Goal: Check status: Check status

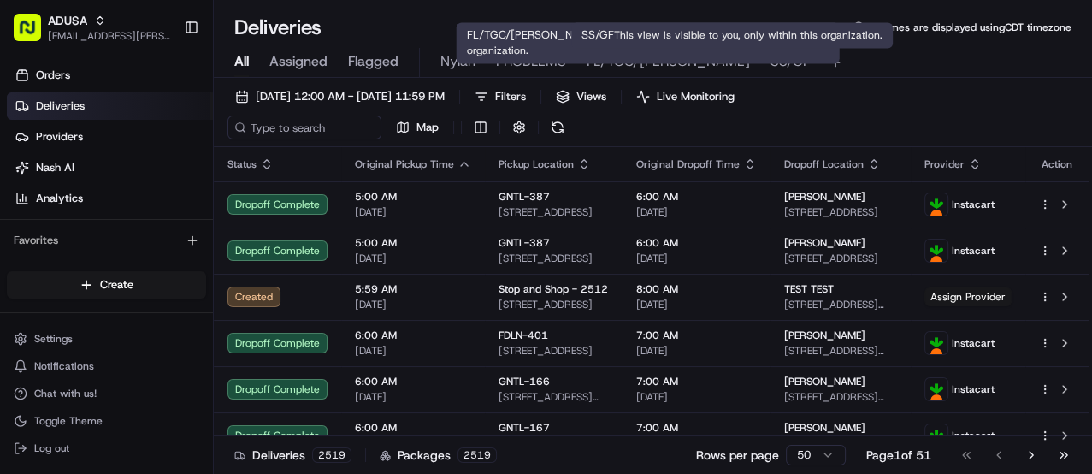
click at [770, 68] on span "SS/GF" at bounding box center [789, 61] width 39 height 21
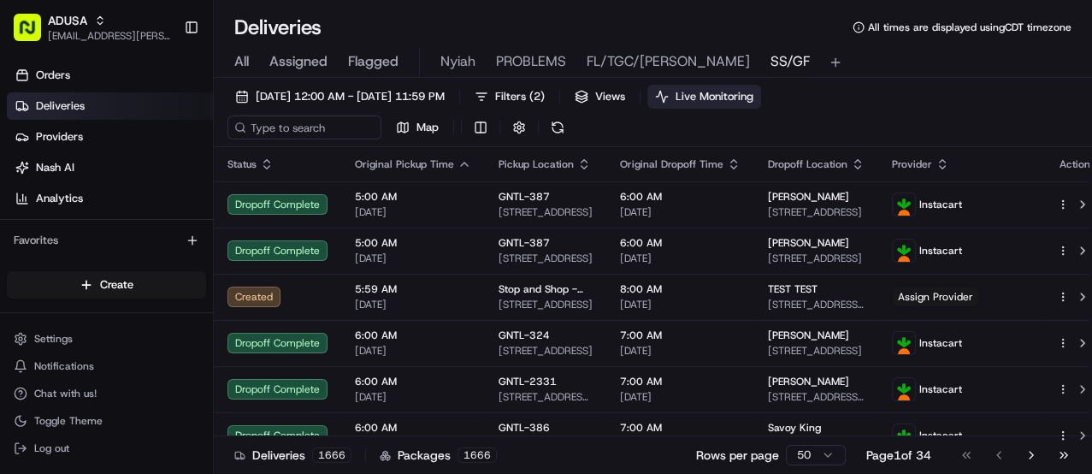
click at [753, 99] on span "Live Monitoring" at bounding box center [714, 96] width 78 height 15
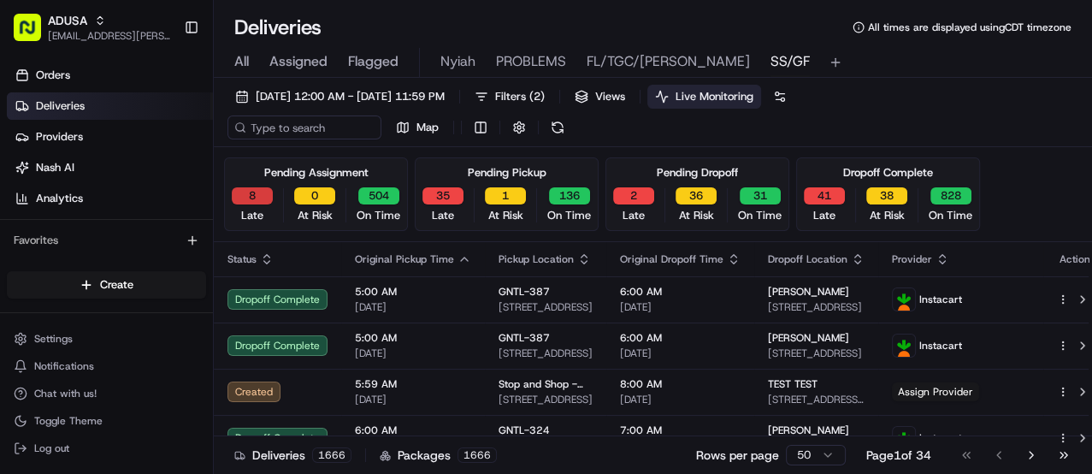
click at [241, 197] on button "8" at bounding box center [252, 195] width 41 height 17
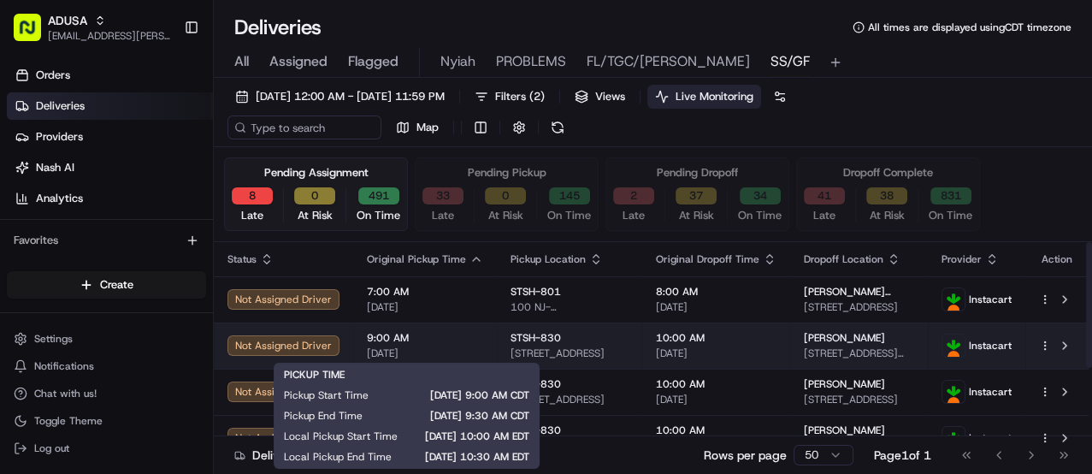
click at [471, 346] on span "[DATE]" at bounding box center [425, 353] width 116 height 14
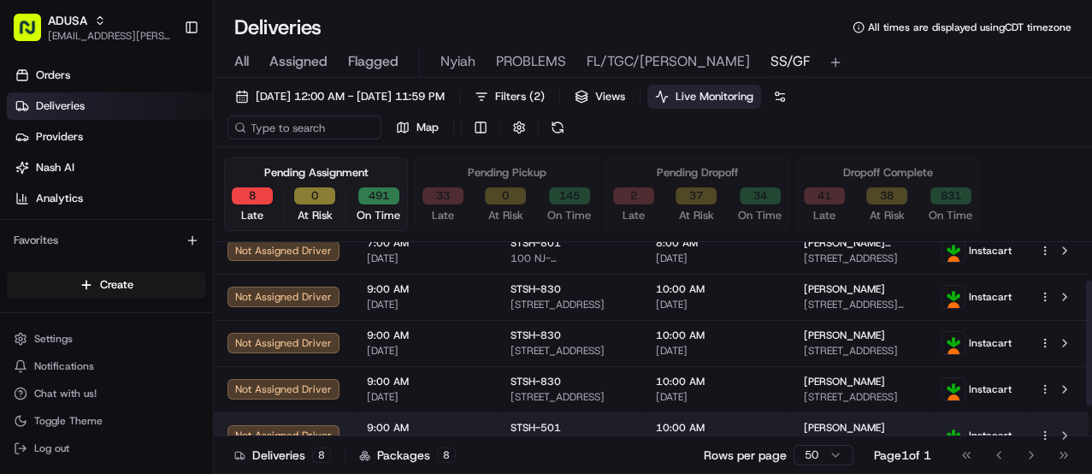
scroll to position [68, 0]
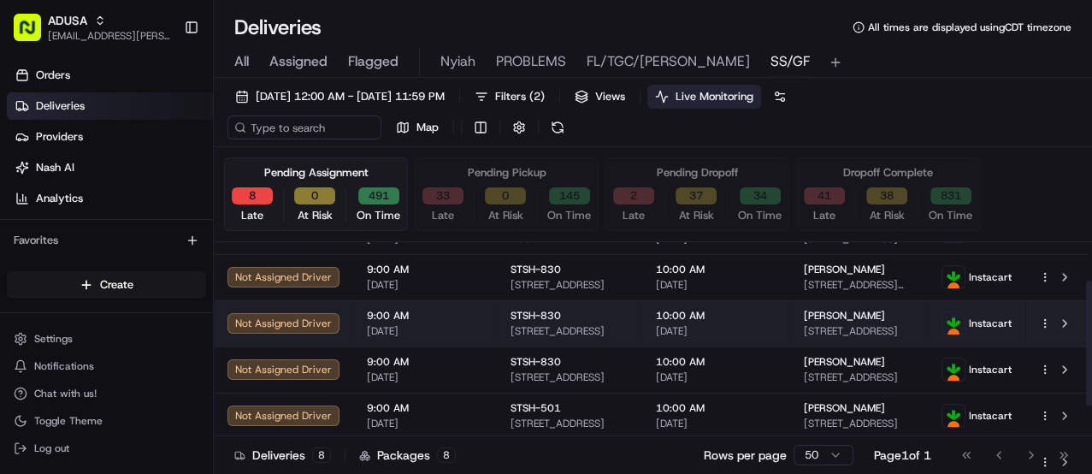
click at [469, 324] on span "[DATE]" at bounding box center [425, 331] width 116 height 14
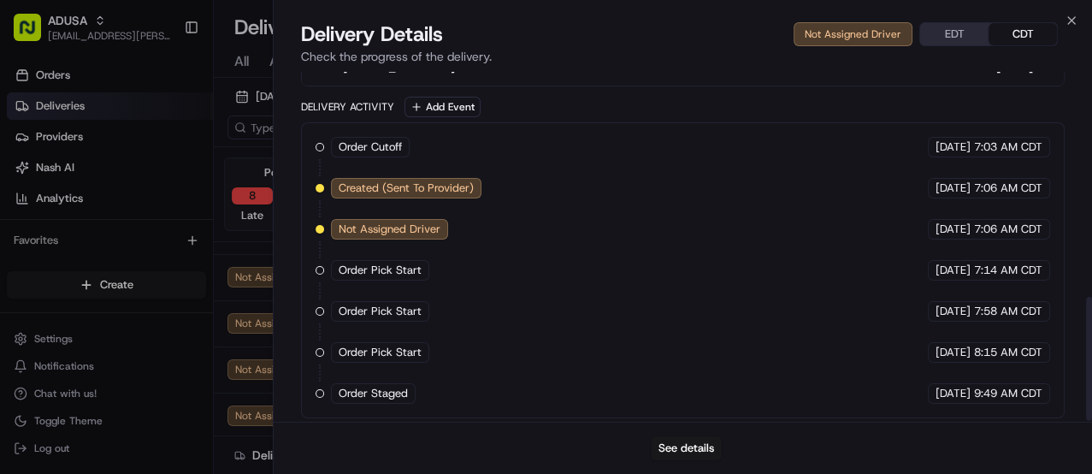
scroll to position [634, 0]
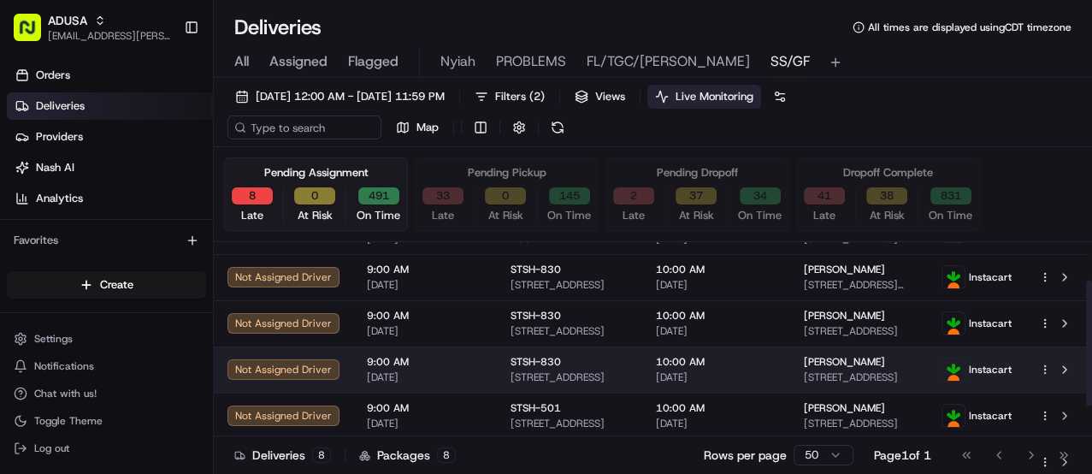
click at [465, 371] on span "[DATE]" at bounding box center [425, 377] width 116 height 14
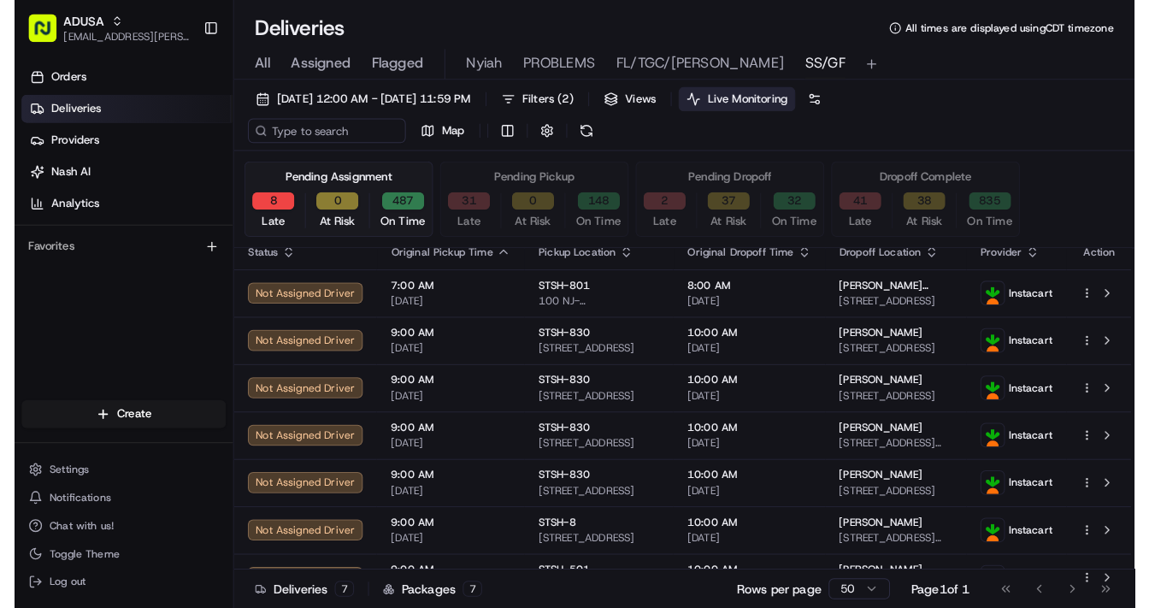
scroll to position [0, 0]
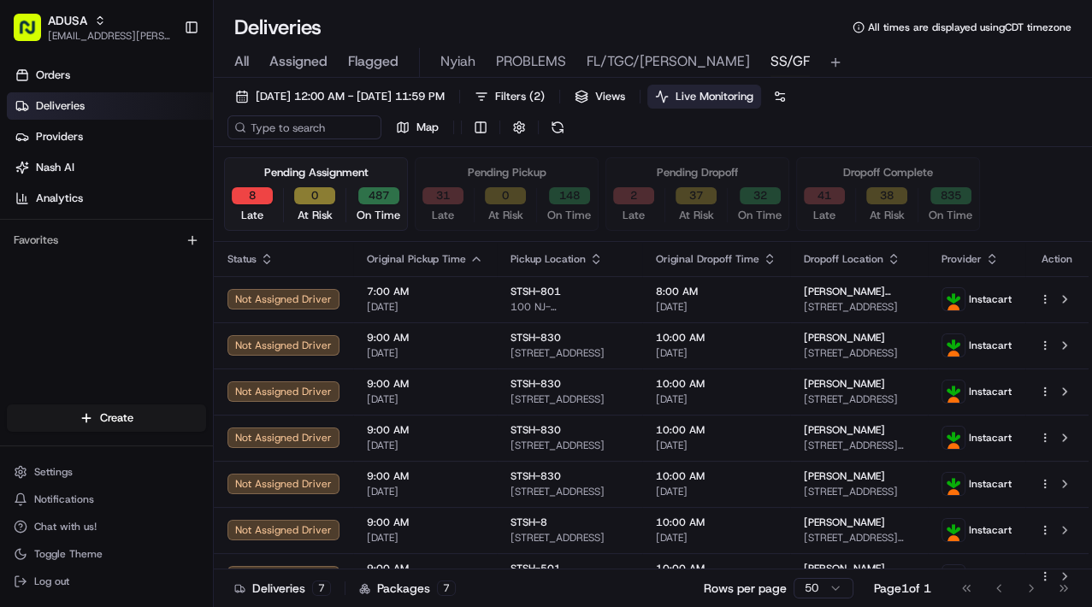
click at [374, 194] on button "487" at bounding box center [378, 195] width 41 height 17
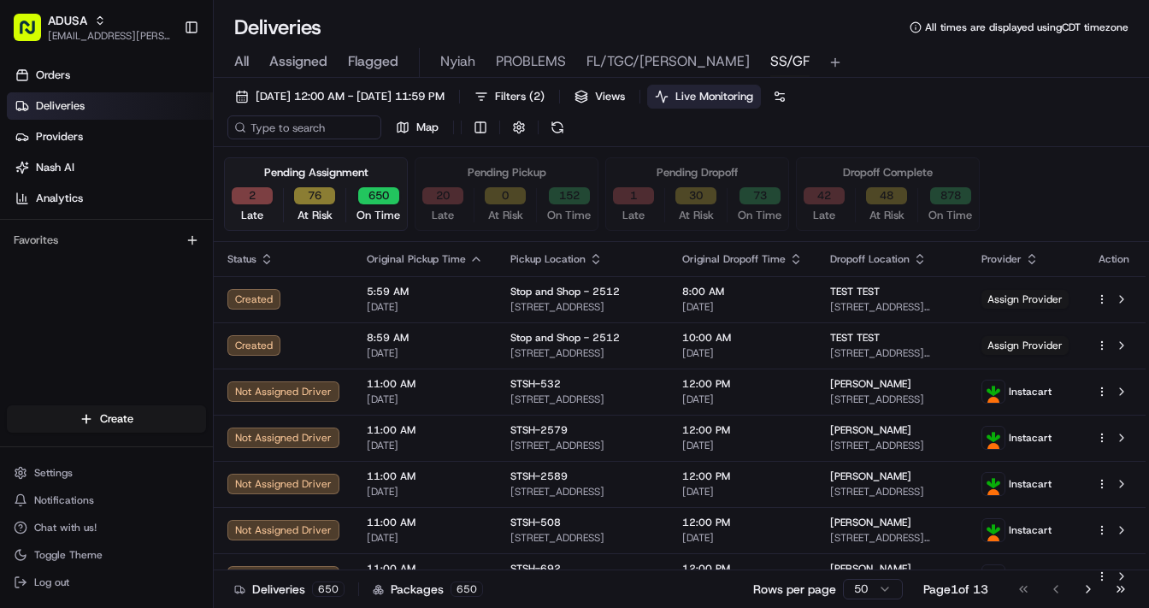
click at [255, 195] on button "2" at bounding box center [252, 195] width 41 height 17
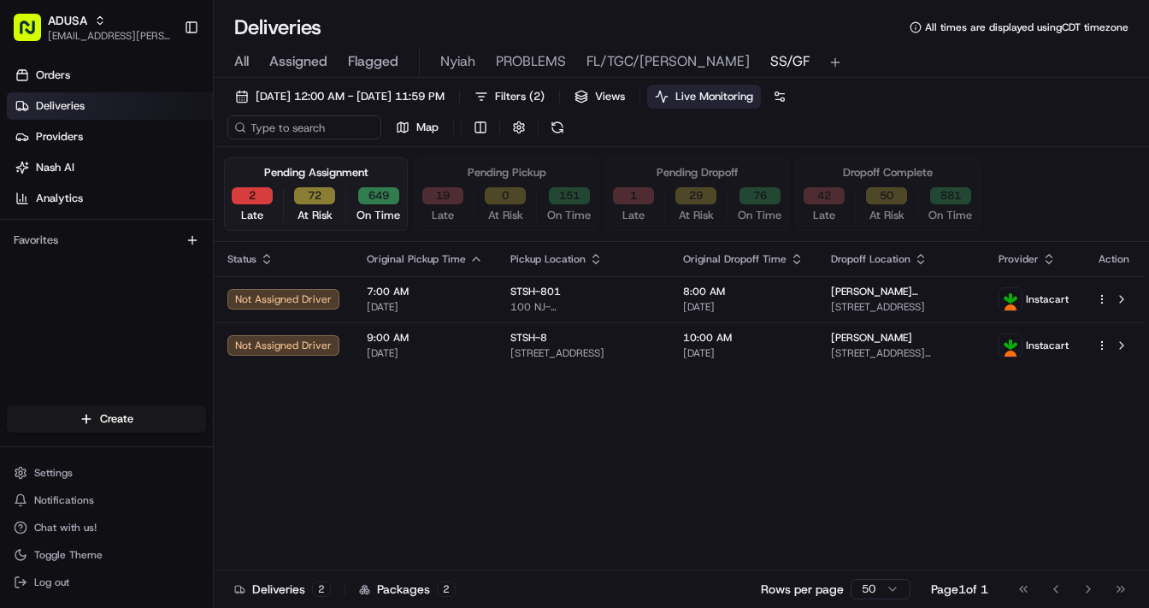
click at [251, 201] on button "2" at bounding box center [252, 195] width 41 height 17
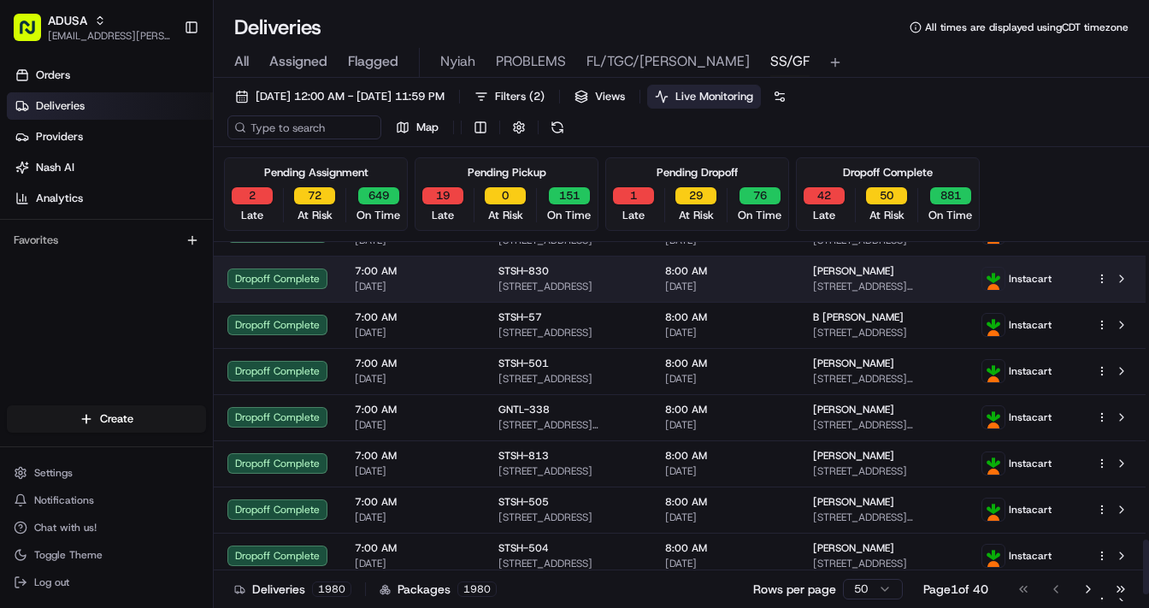
scroll to position [1983, 0]
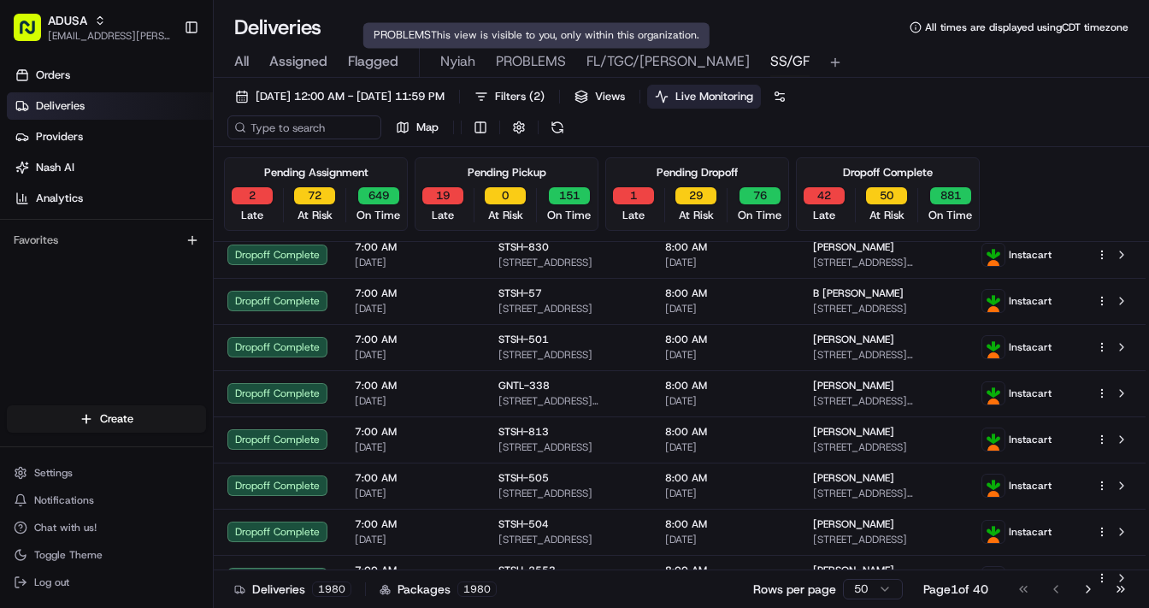
click at [522, 61] on span "PROBLEMS" at bounding box center [531, 61] width 70 height 21
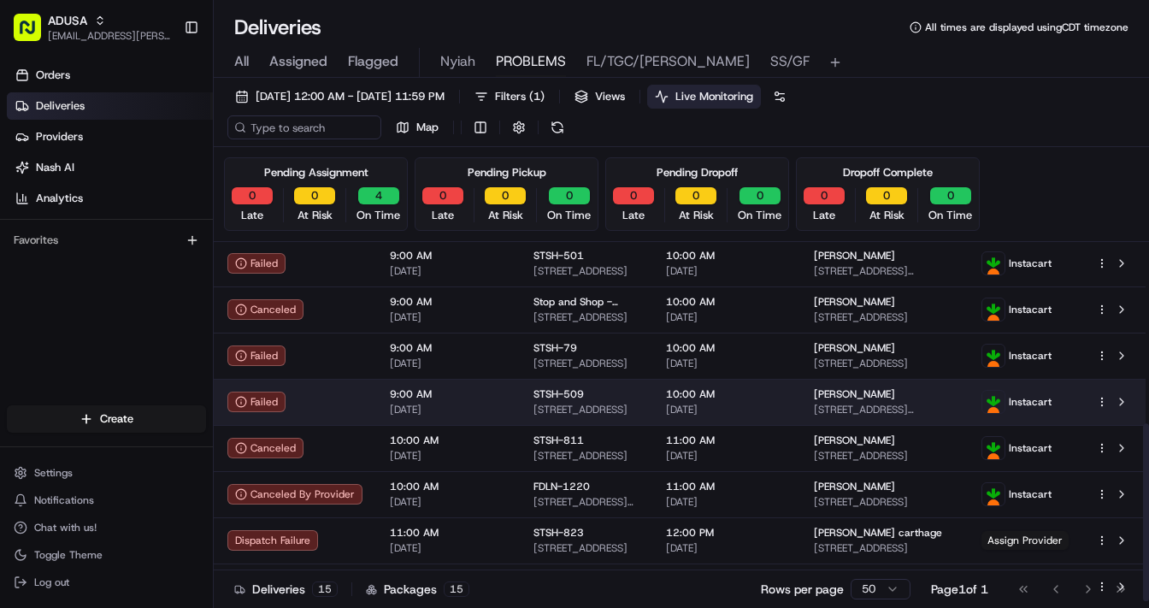
scroll to position [367, 0]
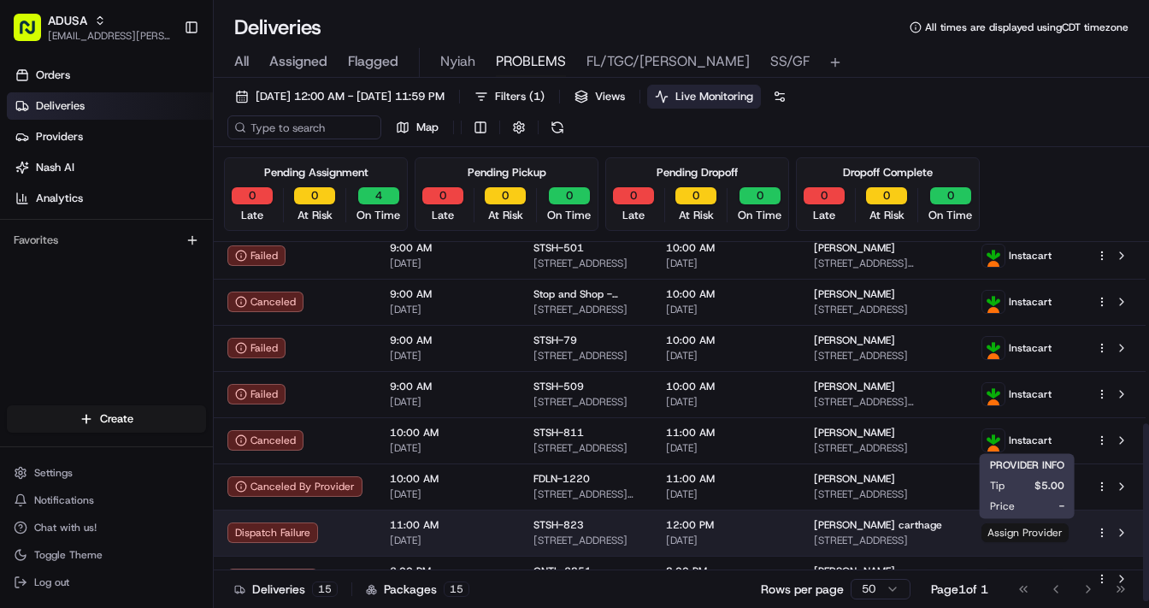
click at [1025, 473] on span "Assign Provider" at bounding box center [1024, 532] width 87 height 19
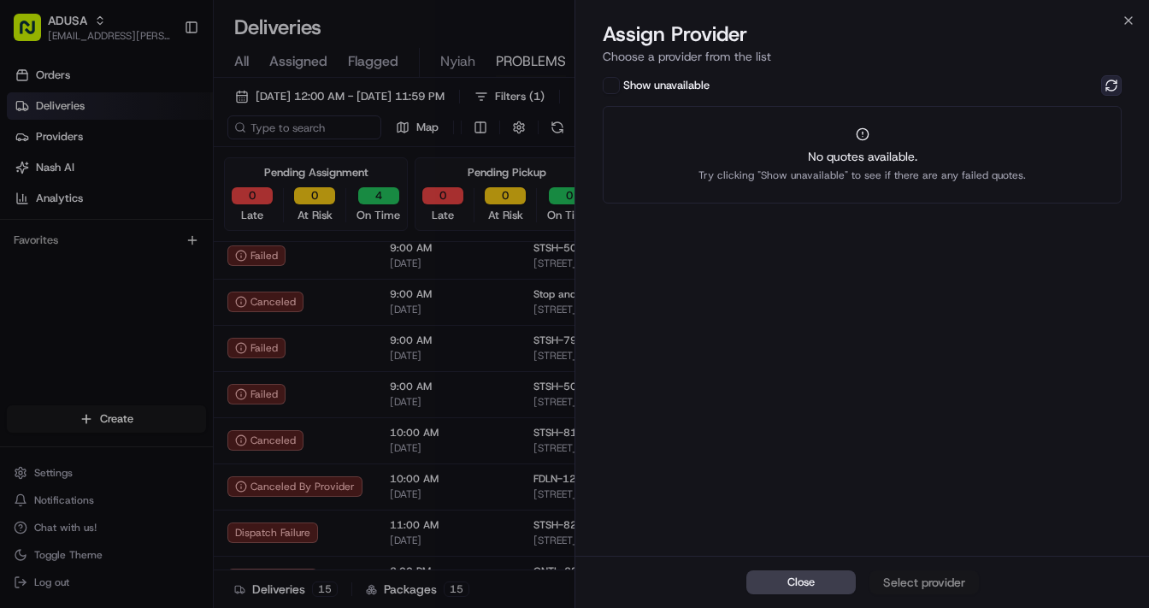
click at [1091, 85] on button at bounding box center [1111, 85] width 21 height 21
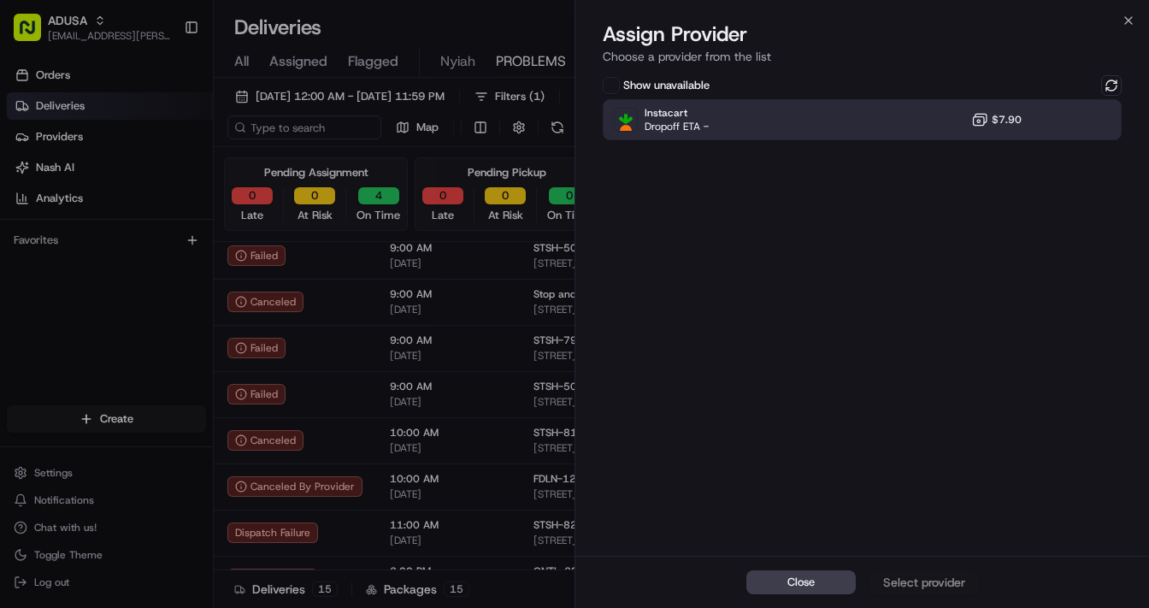
drag, startPoint x: 721, startPoint y: 94, endPoint x: 725, endPoint y: 109, distance: 15.8
click at [724, 106] on div "Show unavailable Instacart Dropoff ETA - $7.90" at bounding box center [862, 107] width 519 height 65
click at [727, 117] on div "Instacart Dropoff ETA - $7.90" at bounding box center [862, 119] width 519 height 41
click at [942, 473] on div "Assign Provider" at bounding box center [924, 582] width 84 height 17
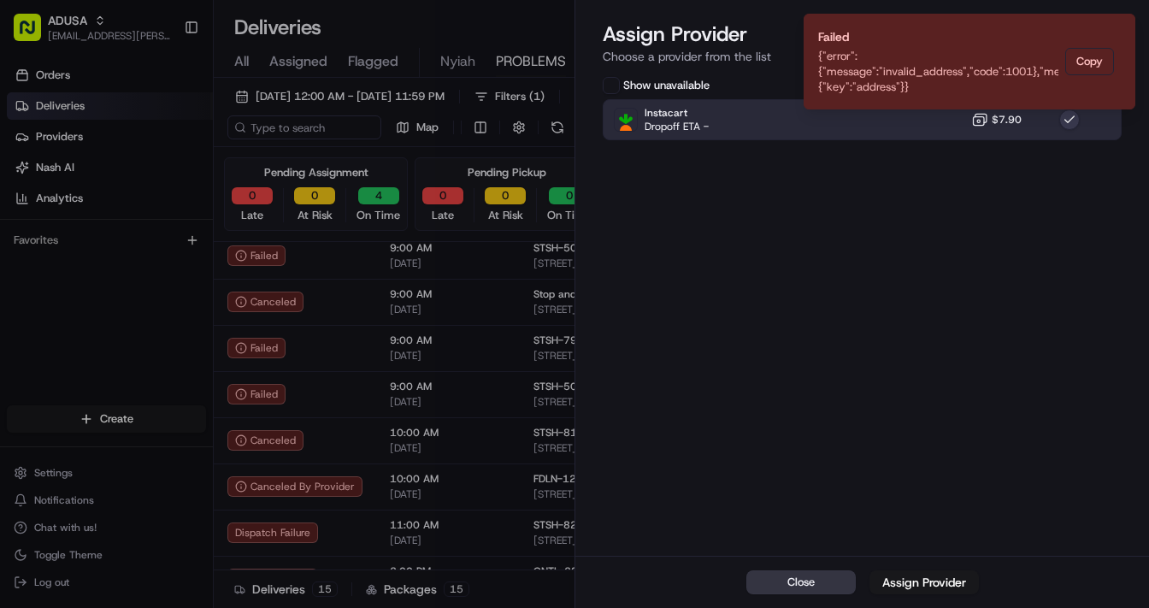
click at [819, 473] on button "Close" at bounding box center [800, 582] width 109 height 24
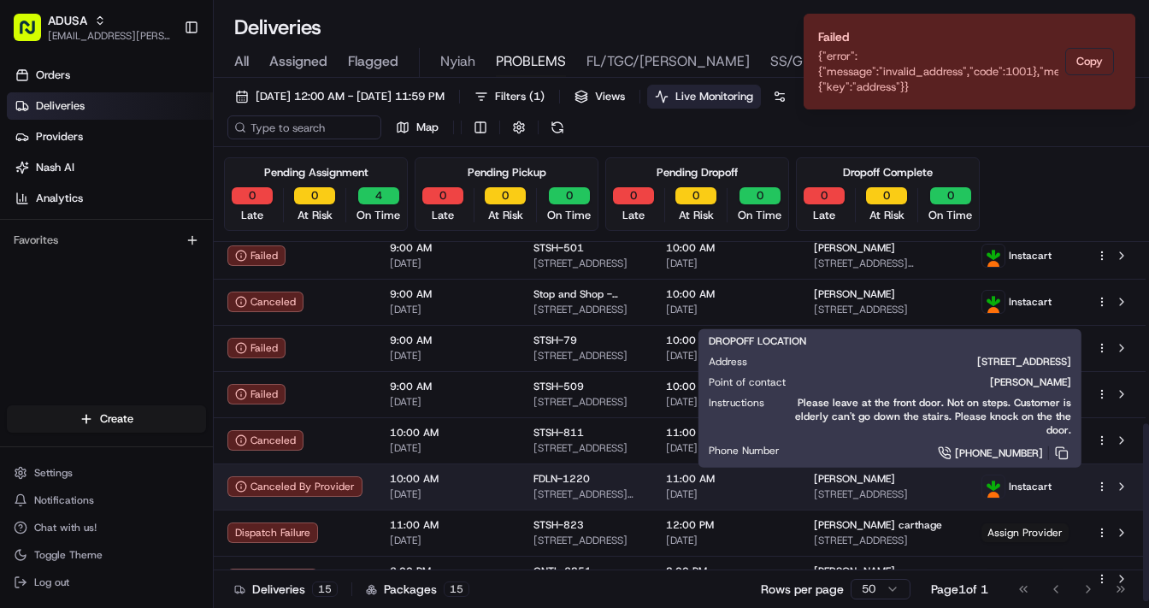
click at [863, 473] on span "[PERSON_NAME]" at bounding box center [854, 479] width 81 height 14
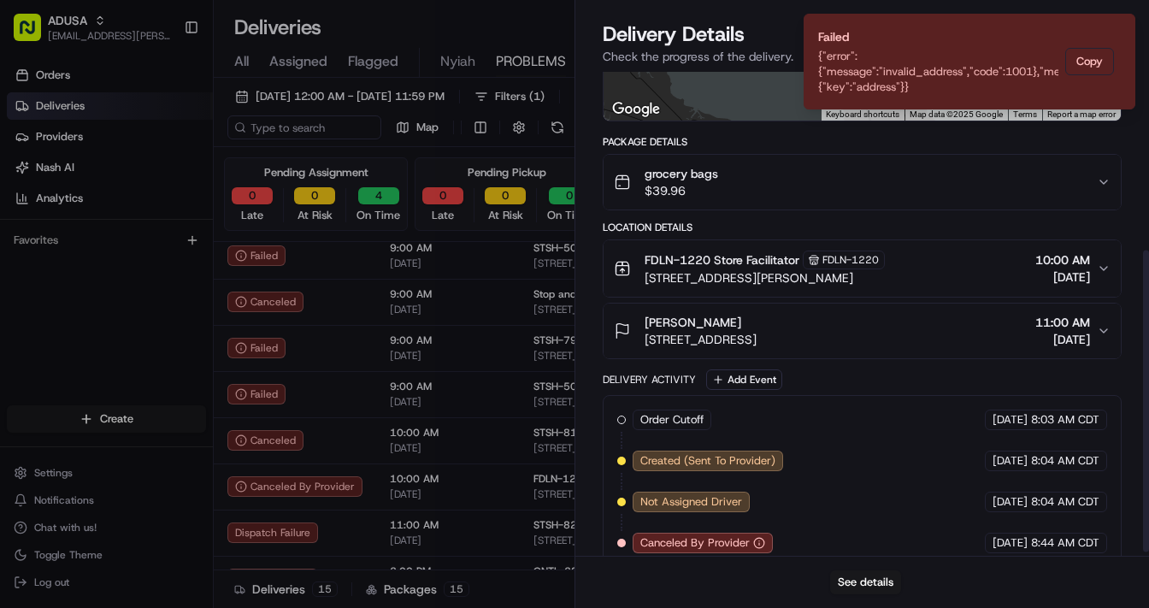
scroll to position [292, 0]
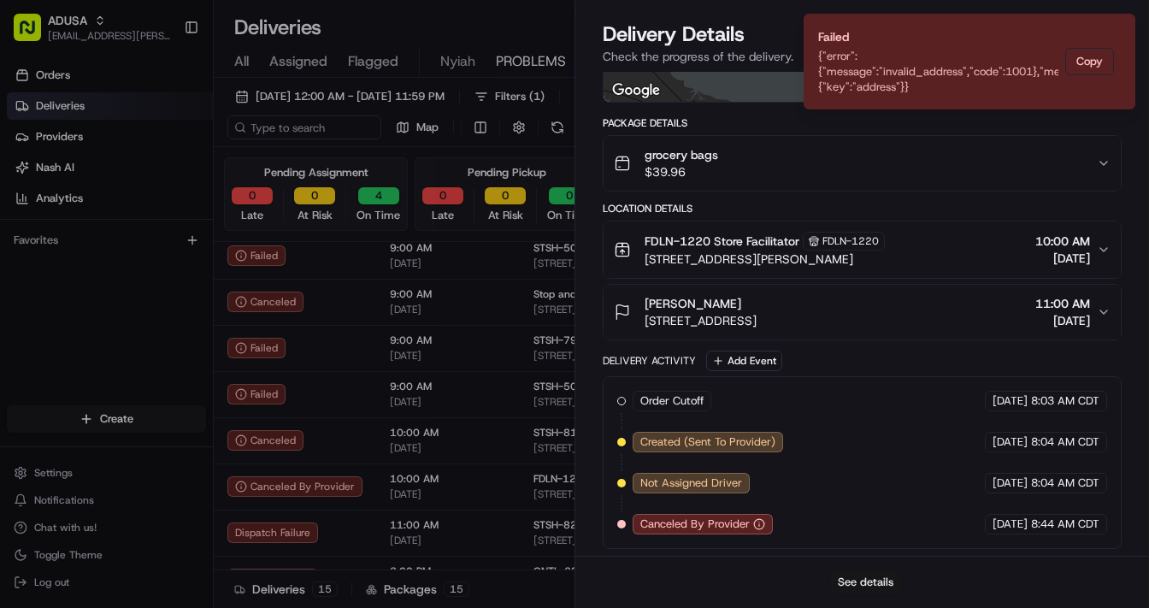
click at [879, 473] on button "See details" at bounding box center [865, 582] width 71 height 24
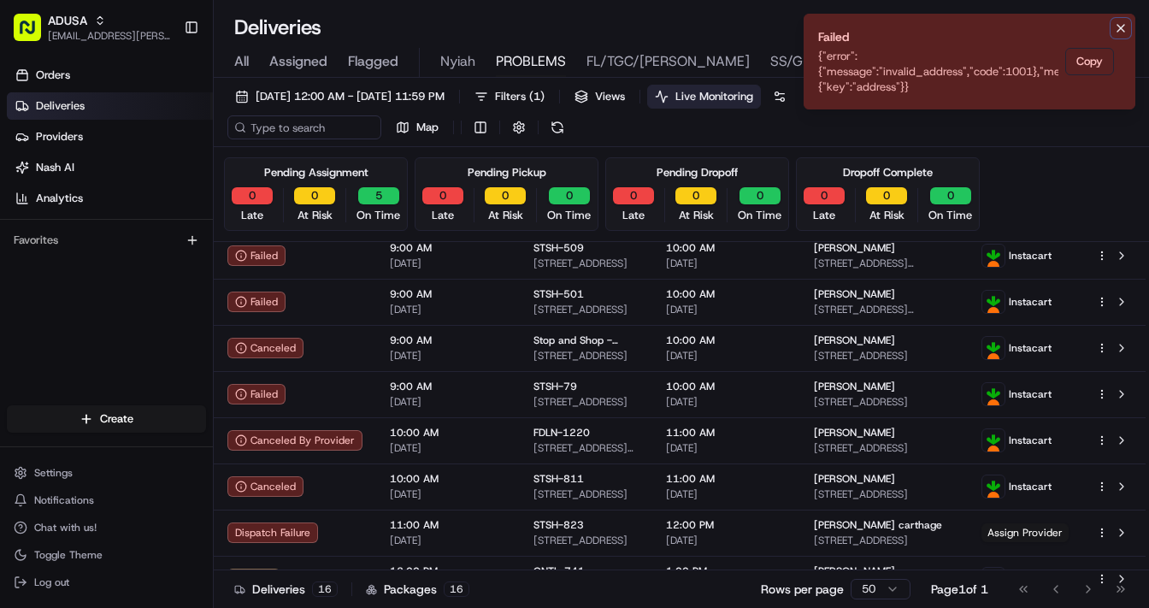
click at [1091, 31] on icon "Notifications (F8)" at bounding box center [1121, 28] width 14 height 14
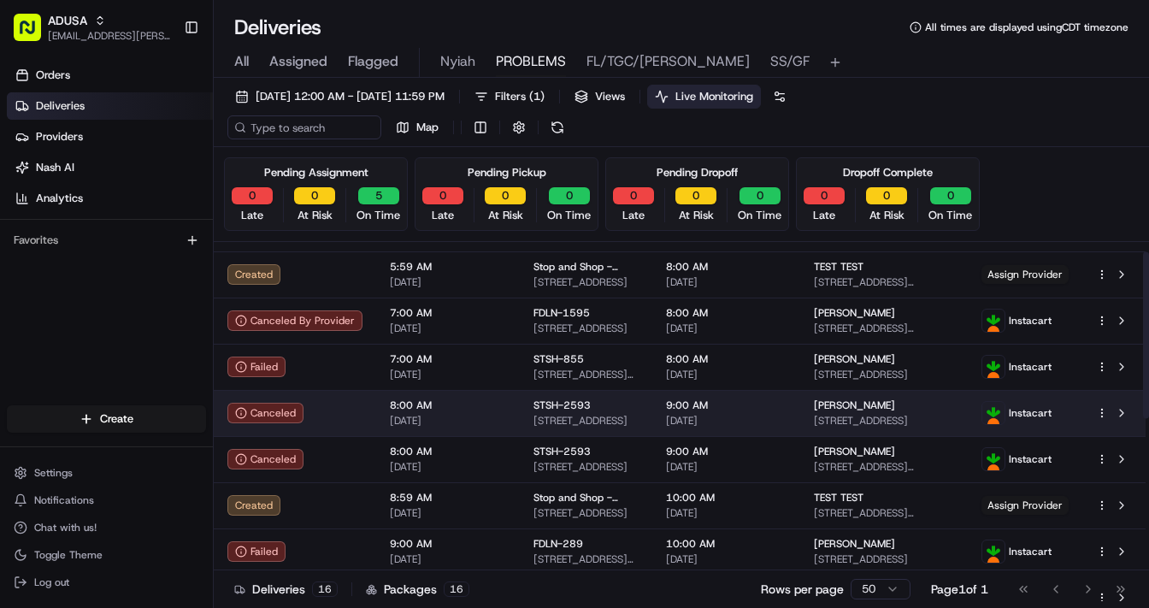
scroll to position [0, 0]
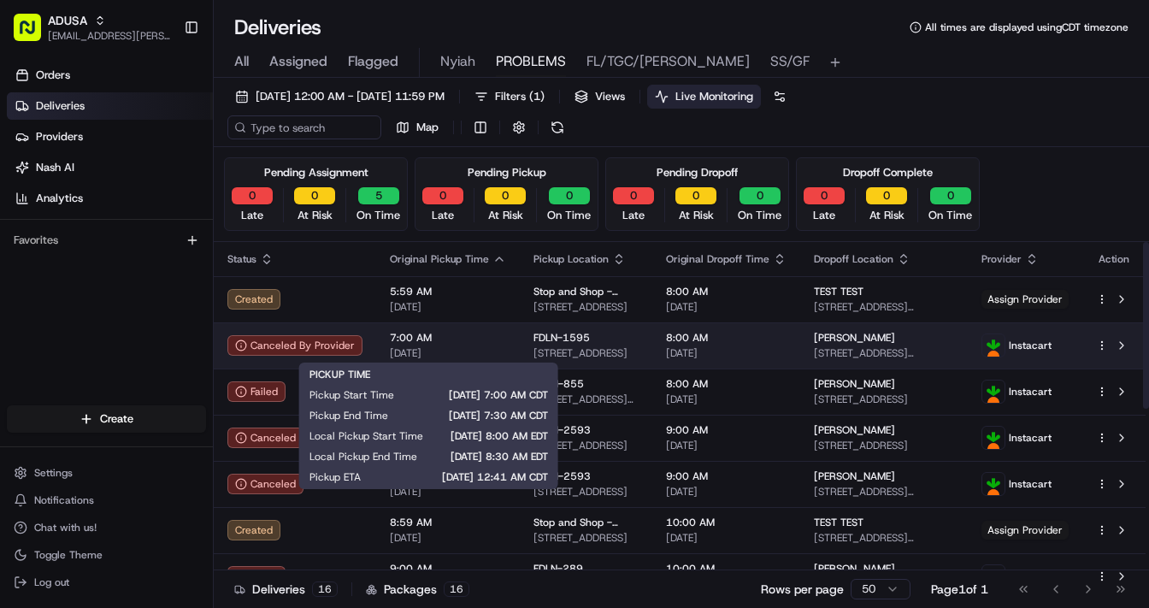
click at [480, 346] on span "[DATE]" at bounding box center [448, 353] width 116 height 14
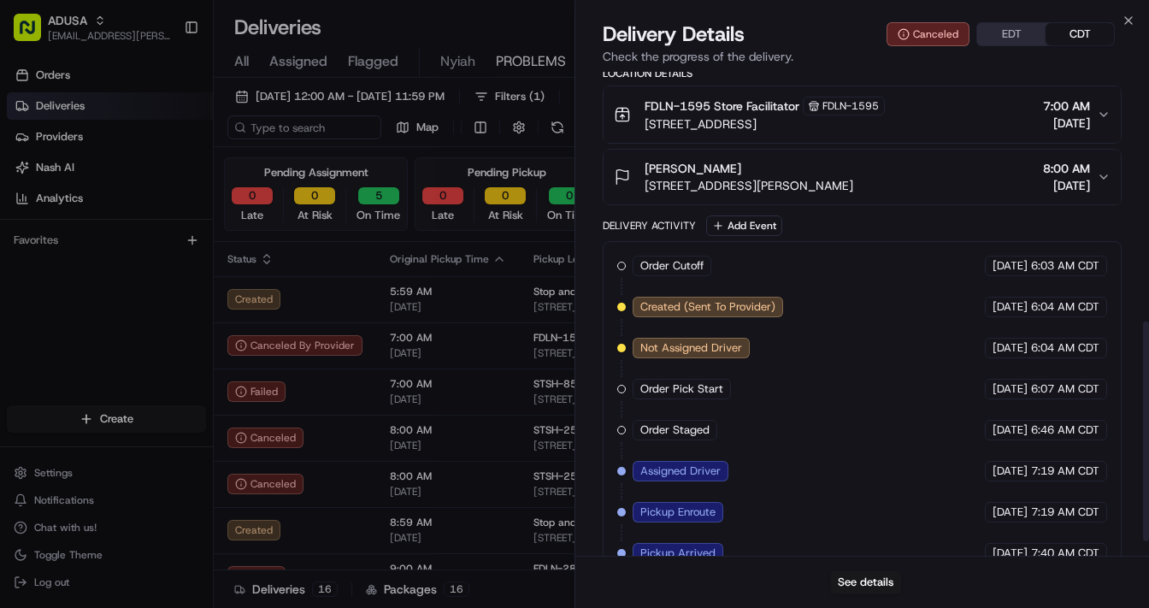
scroll to position [581, 0]
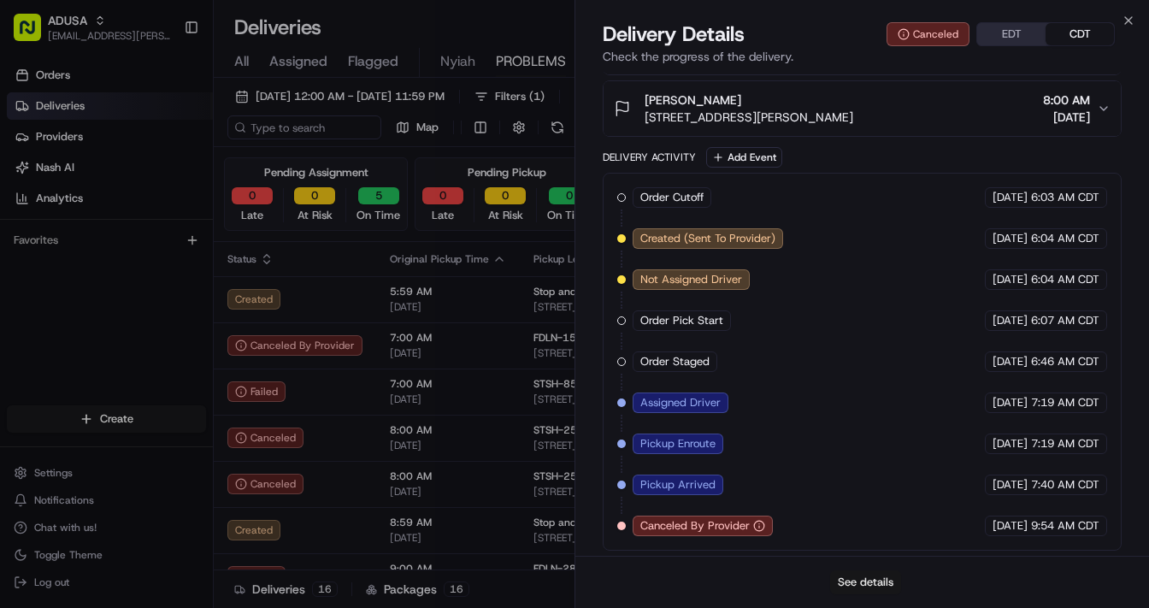
click at [858, 473] on button "See details" at bounding box center [865, 582] width 71 height 24
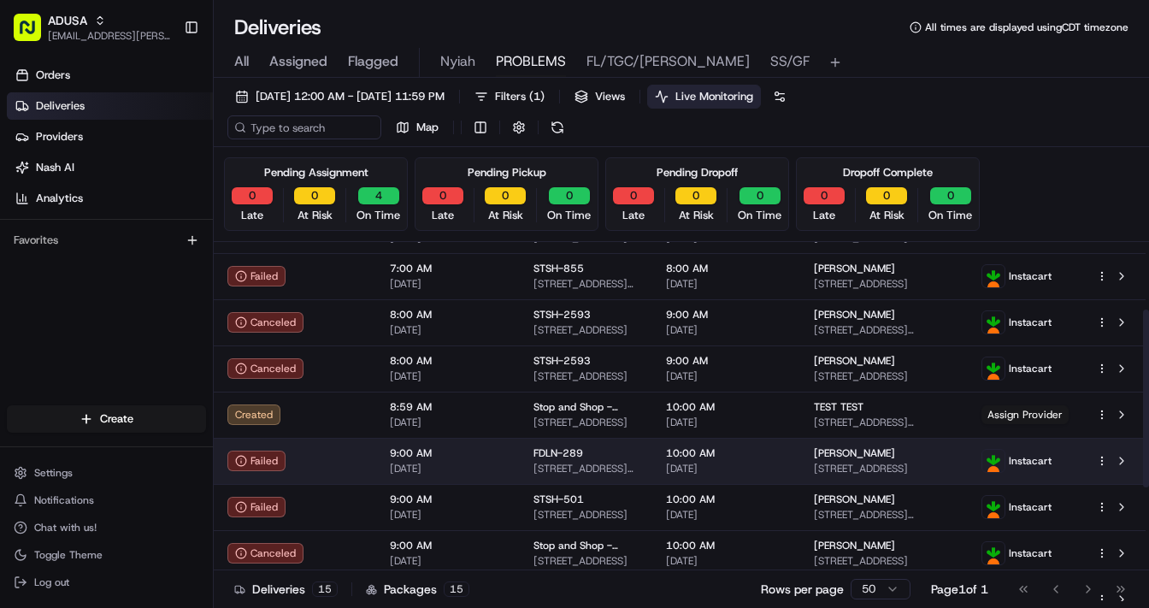
scroll to position [137, 0]
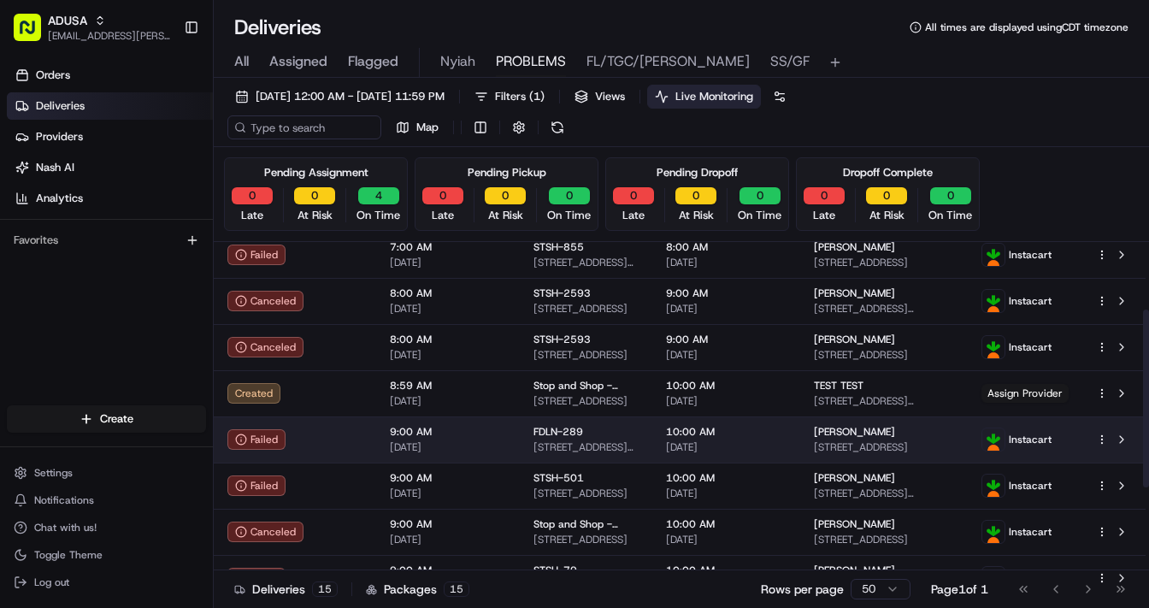
click at [778, 429] on span "10:00 AM" at bounding box center [726, 432] width 121 height 14
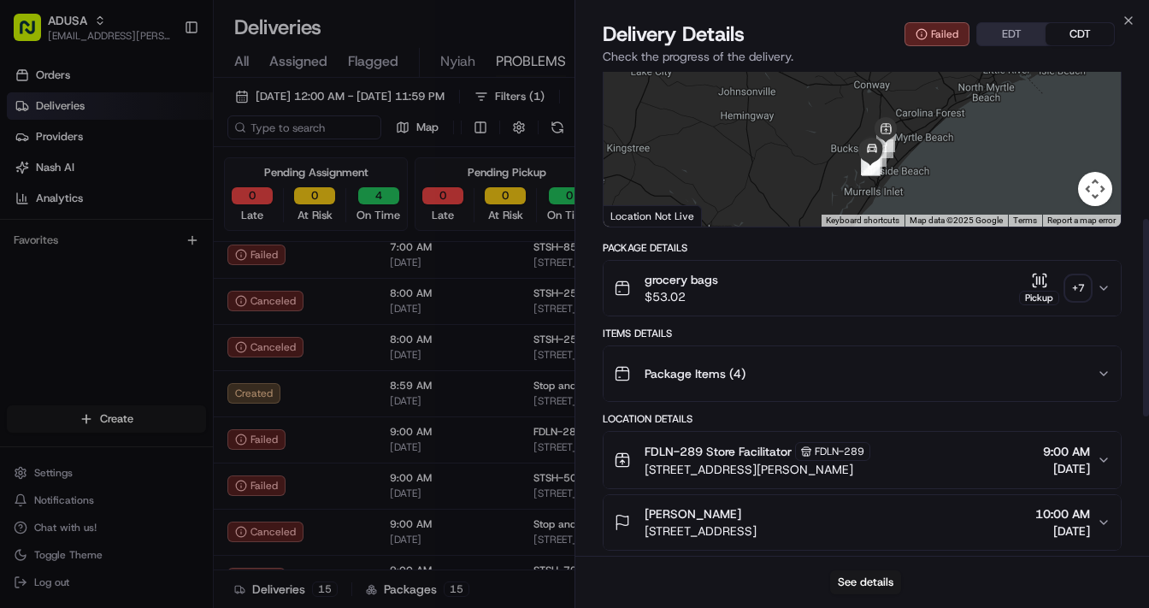
scroll to position [19, 0]
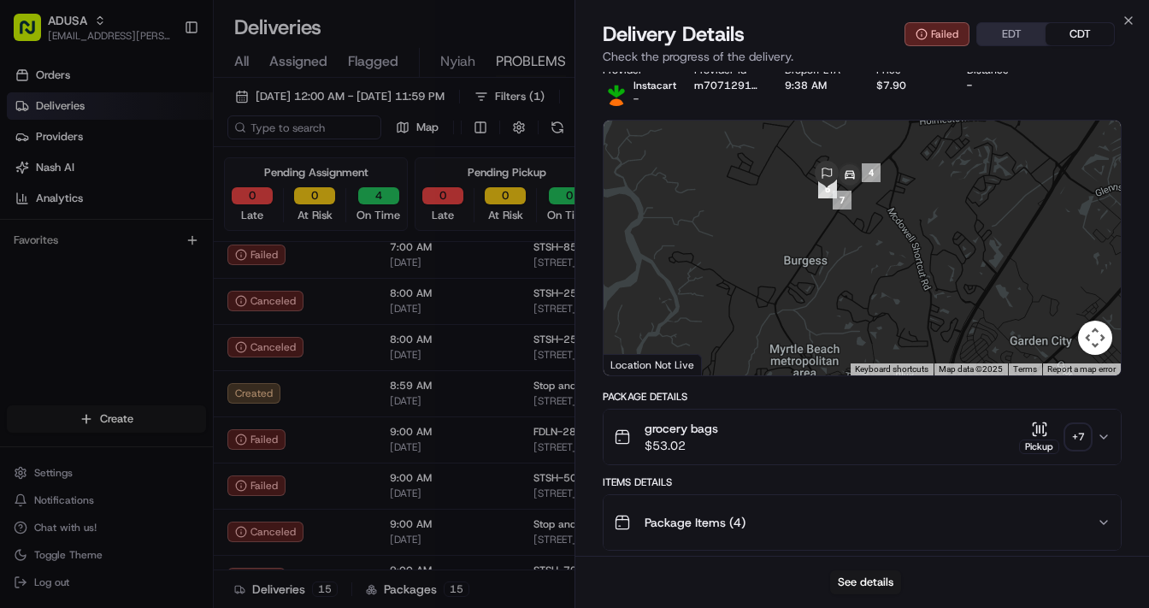
drag, startPoint x: 862, startPoint y: 270, endPoint x: 853, endPoint y: 341, distance: 71.5
click at [853, 341] on div at bounding box center [862, 248] width 517 height 255
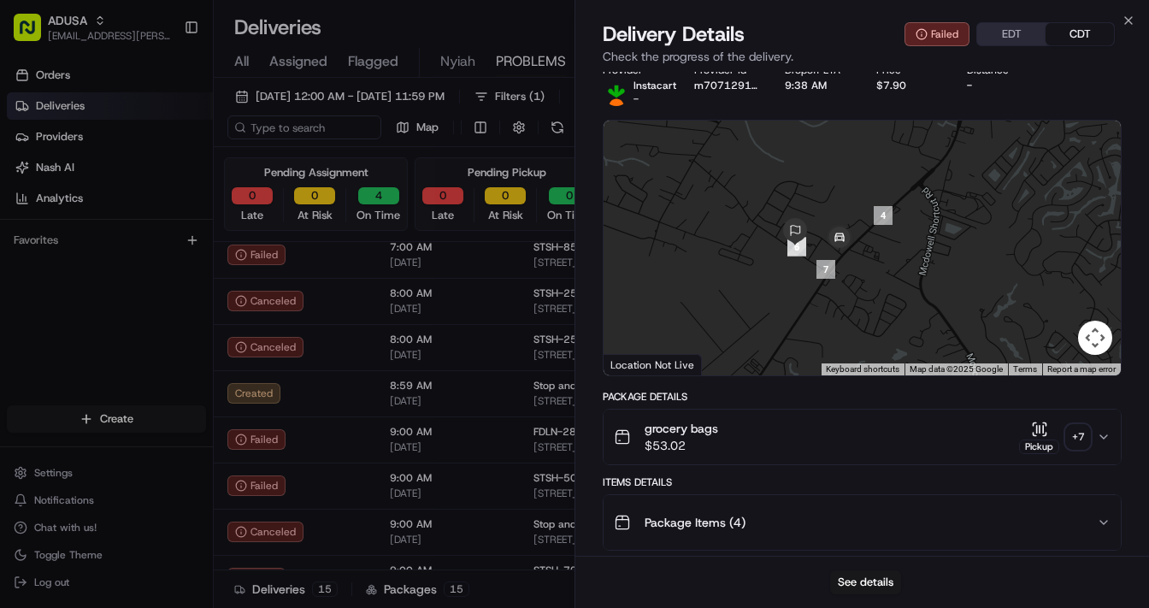
drag, startPoint x: 828, startPoint y: 192, endPoint x: 799, endPoint y: 292, distance: 104.2
click at [799, 292] on div at bounding box center [862, 248] width 517 height 255
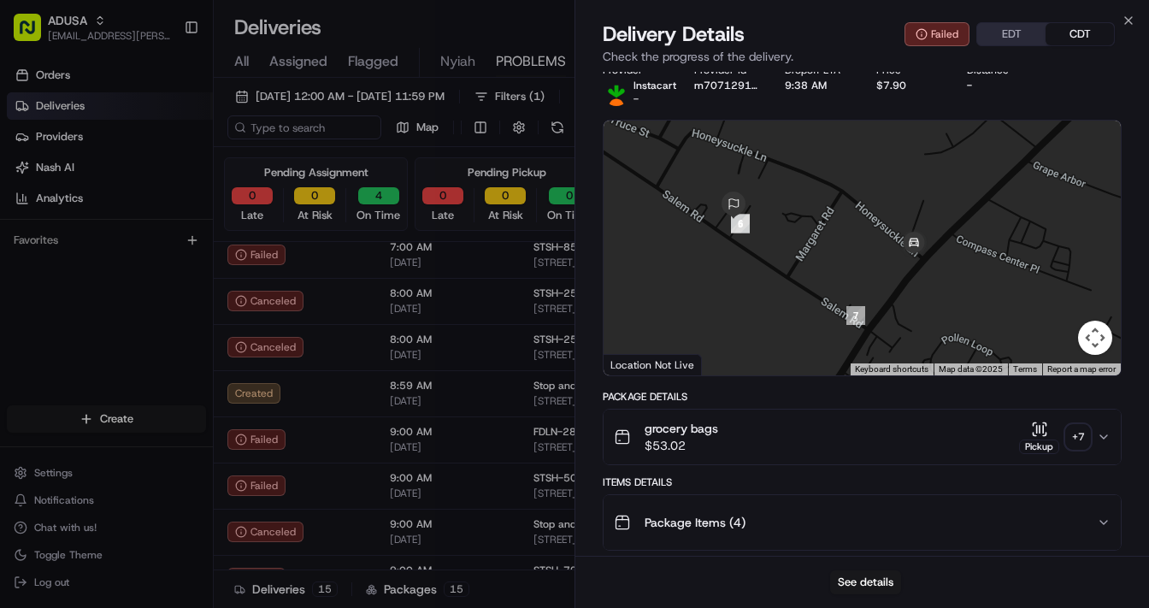
drag, startPoint x: 828, startPoint y: 233, endPoint x: 848, endPoint y: 253, distance: 27.8
click at [848, 253] on div at bounding box center [862, 248] width 517 height 255
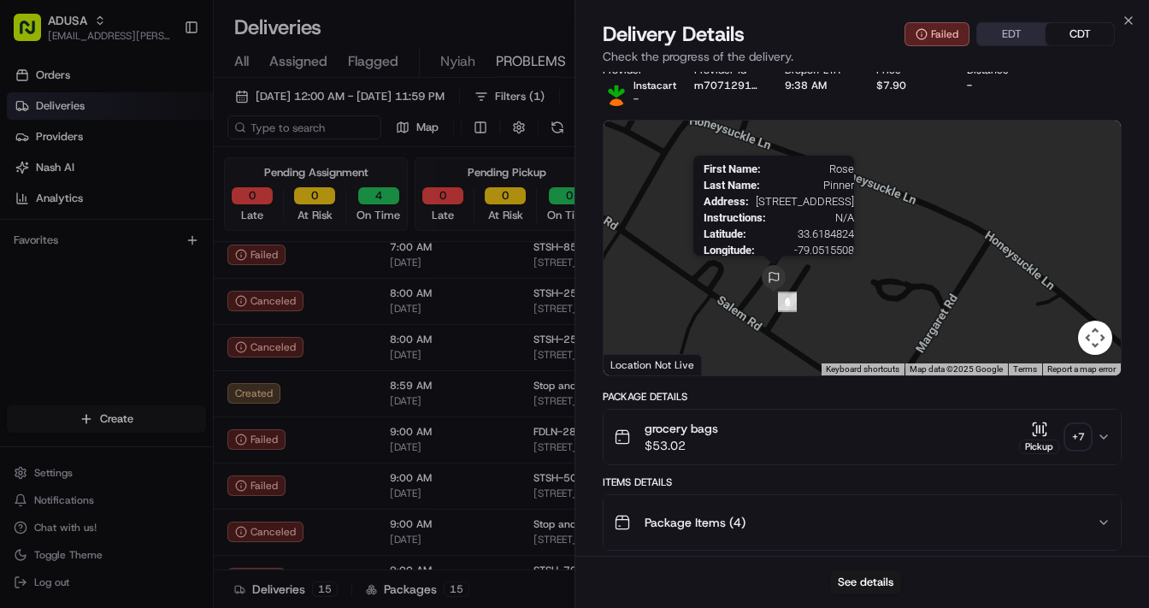
drag, startPoint x: 683, startPoint y: 150, endPoint x: 767, endPoint y: 280, distance: 155.3
click at [767, 280] on img at bounding box center [773, 278] width 27 height 27
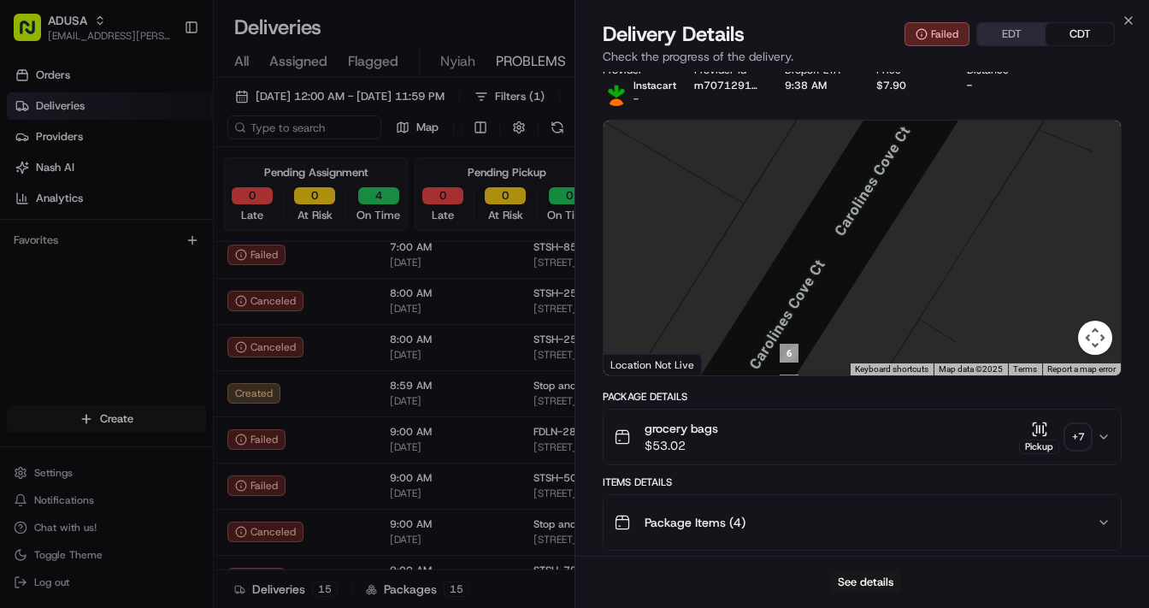
drag, startPoint x: 786, startPoint y: 291, endPoint x: 851, endPoint y: 307, distance: 67.8
click at [851, 310] on div at bounding box center [862, 248] width 517 height 255
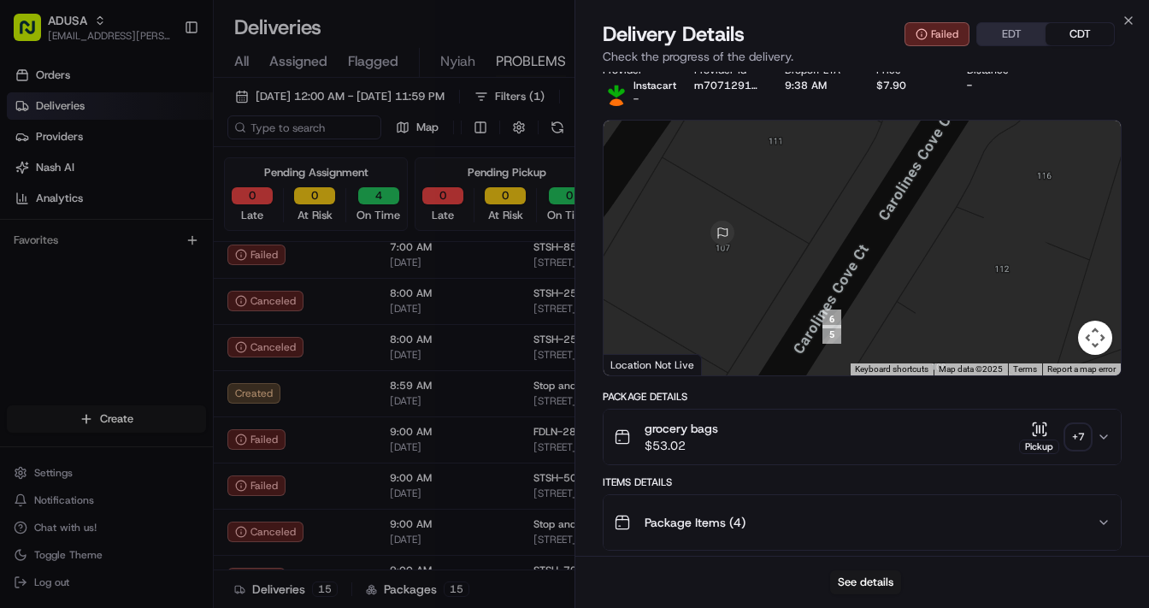
drag, startPoint x: 846, startPoint y: 310, endPoint x: 860, endPoint y: 291, distance: 24.0
click at [860, 291] on div "To navigate, press the arrow keys." at bounding box center [862, 248] width 517 height 255
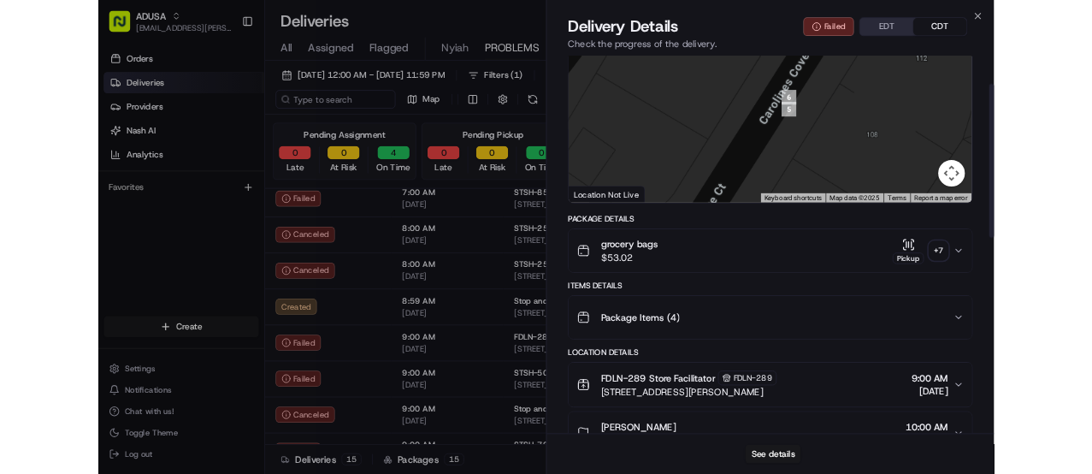
scroll to position [156, 0]
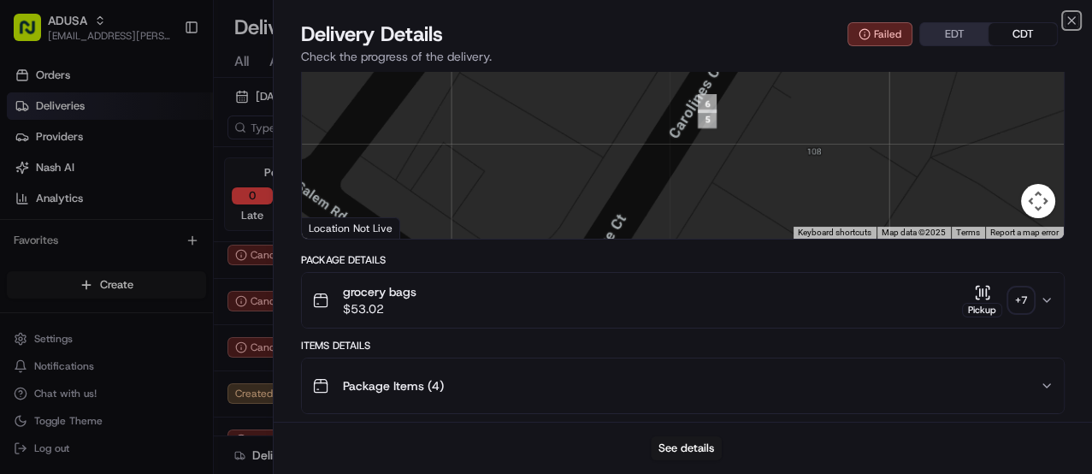
click at [1067, 21] on icon "button" at bounding box center [1071, 21] width 14 height 14
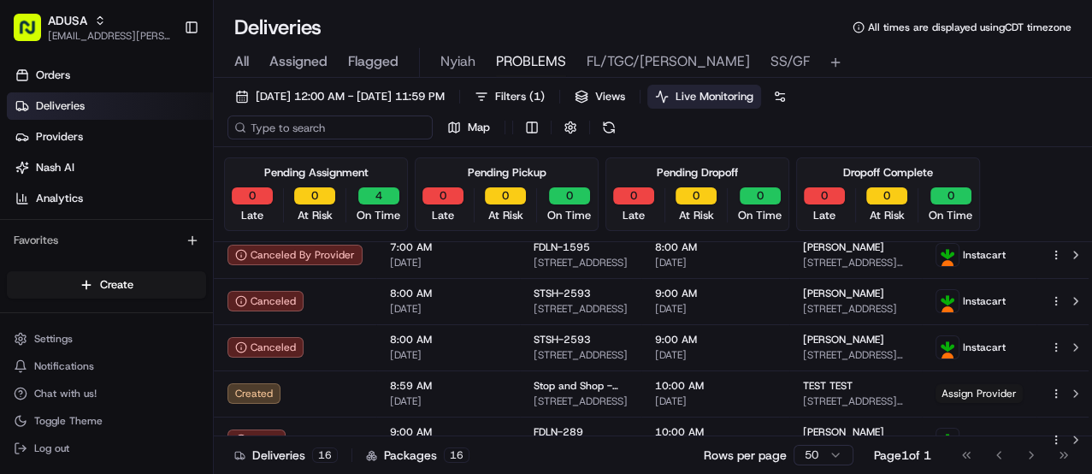
click at [301, 127] on input at bounding box center [329, 127] width 205 height 24
paste input "m705944420"
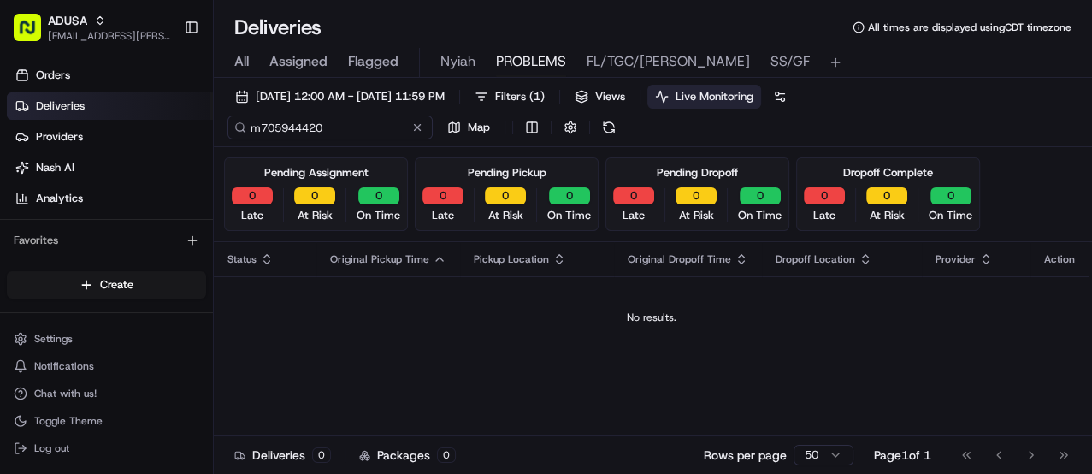
type input "m705944420"
click at [419, 127] on div "m705944420 Map" at bounding box center [398, 127] width 342 height 24
click at [239, 69] on span "All" at bounding box center [241, 61] width 15 height 21
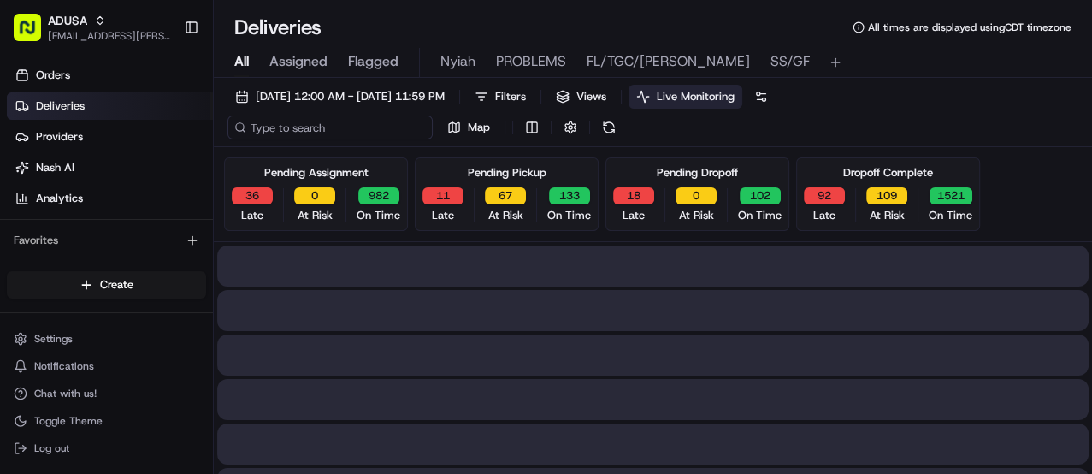
click at [295, 125] on input at bounding box center [329, 127] width 205 height 24
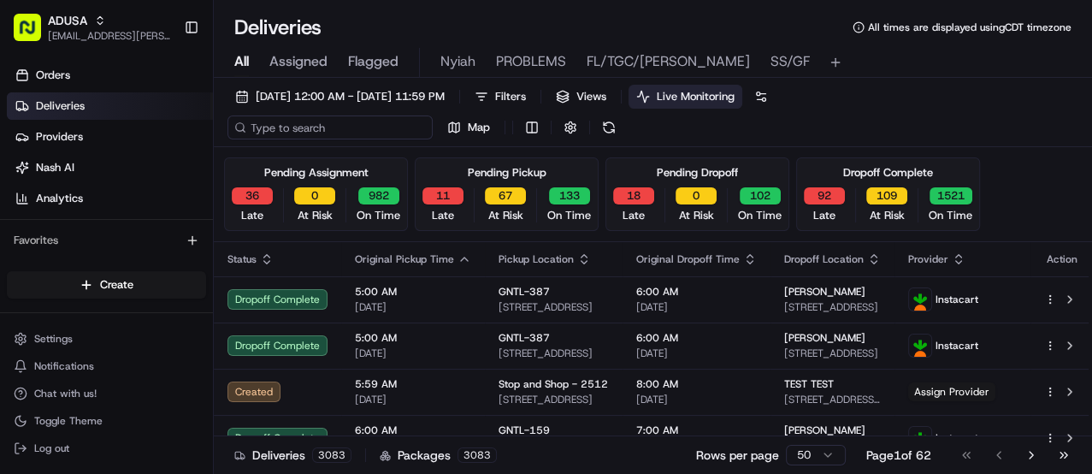
paste input "m705944420"
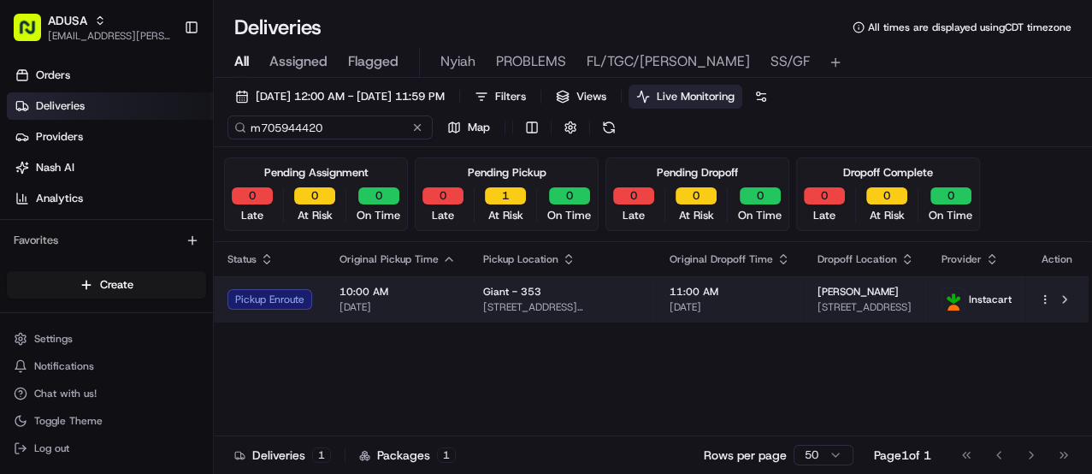
type input "m705944420"
click at [404, 295] on span "10:00 AM" at bounding box center [397, 292] width 116 height 14
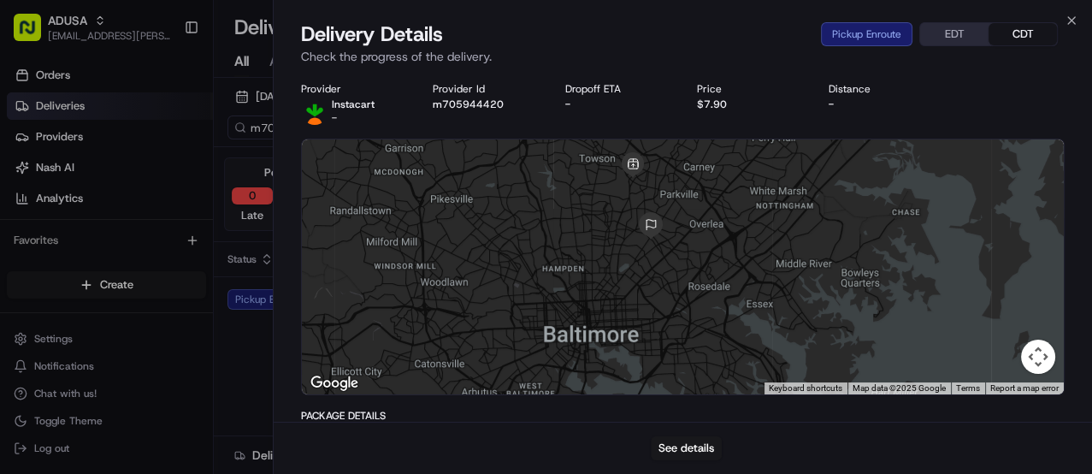
click at [537, 48] on p "Check the progress of the delivery." at bounding box center [682, 56] width 763 height 17
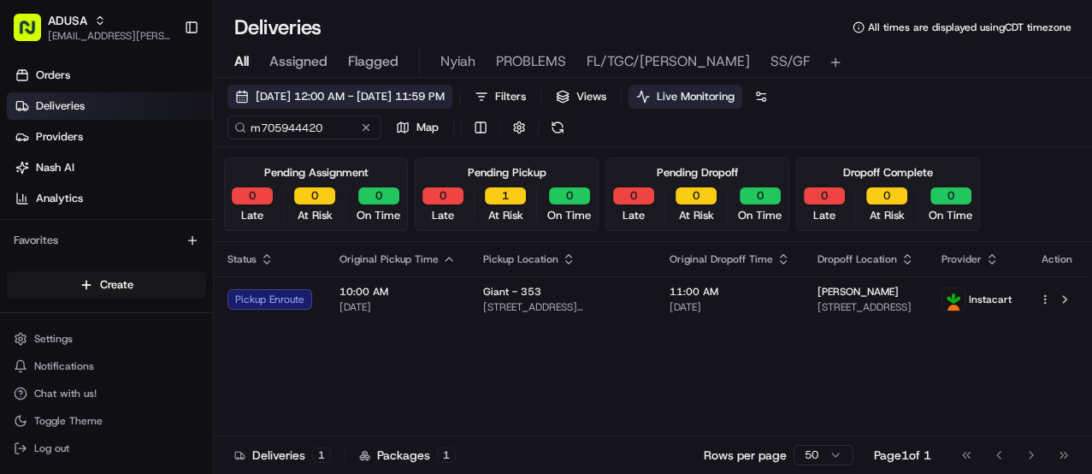
drag, startPoint x: 369, startPoint y: 129, endPoint x: 383, endPoint y: 92, distance: 39.2
click at [365, 130] on button at bounding box center [365, 127] width 17 height 17
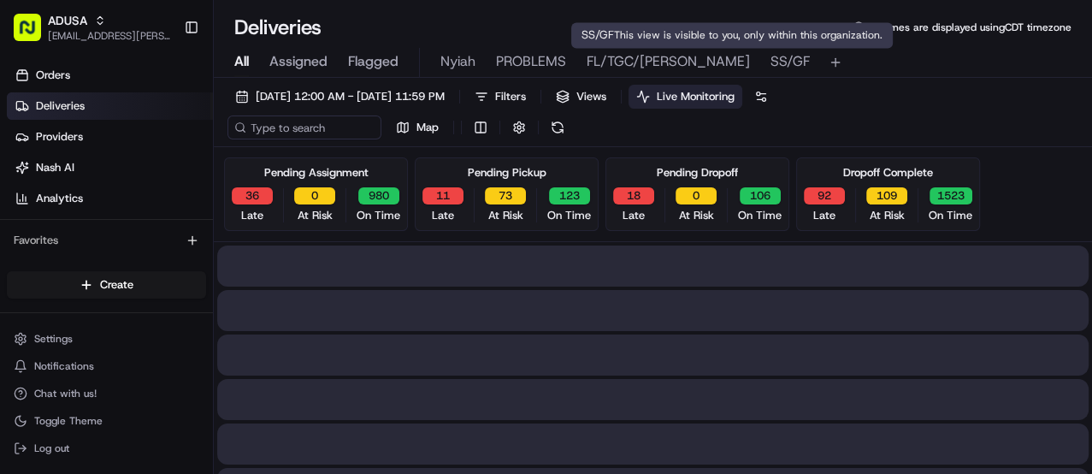
click at [770, 71] on span "SS/GF" at bounding box center [789, 61] width 39 height 21
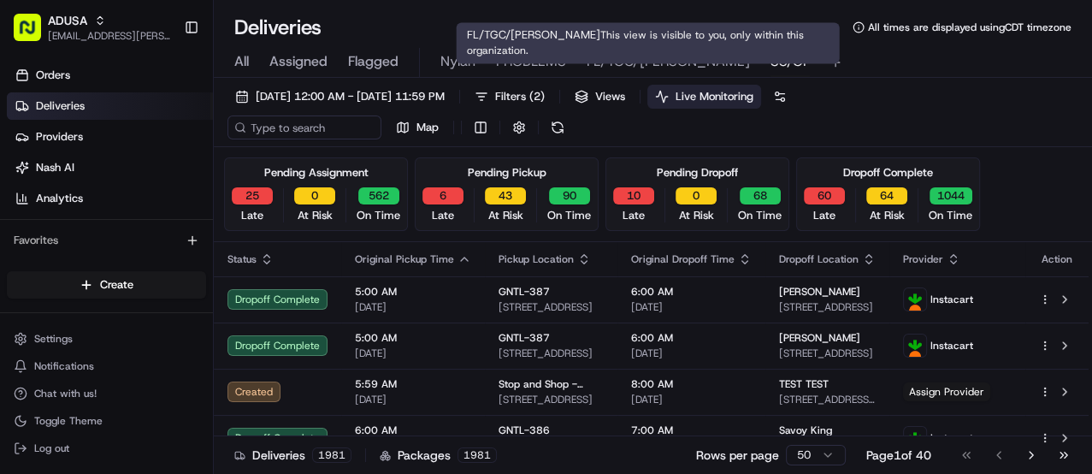
click at [557, 59] on span "PROBLEMS" at bounding box center [531, 61] width 70 height 21
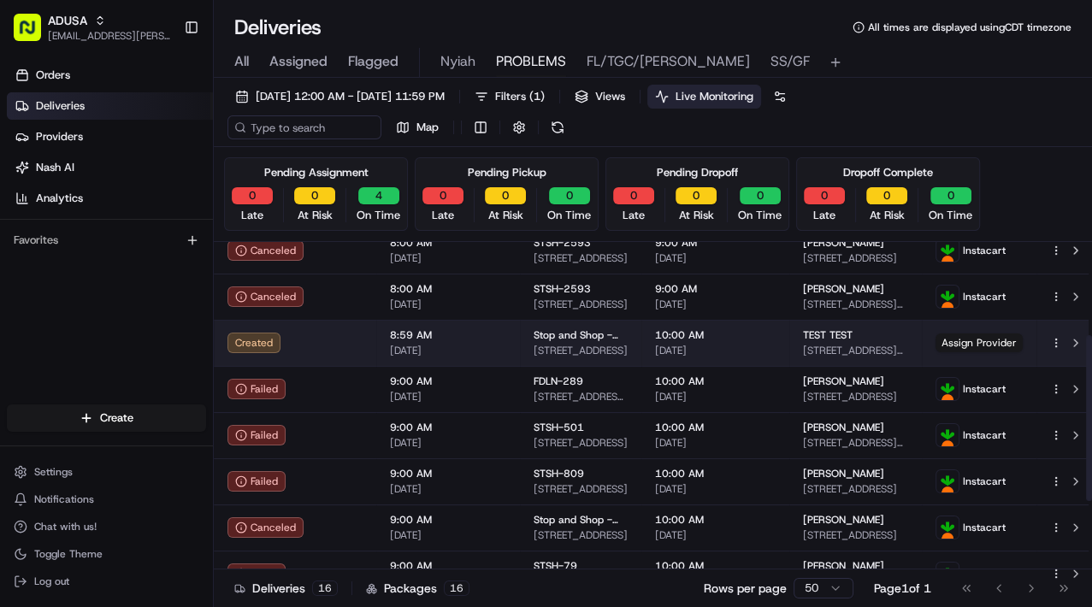
scroll to position [205, 0]
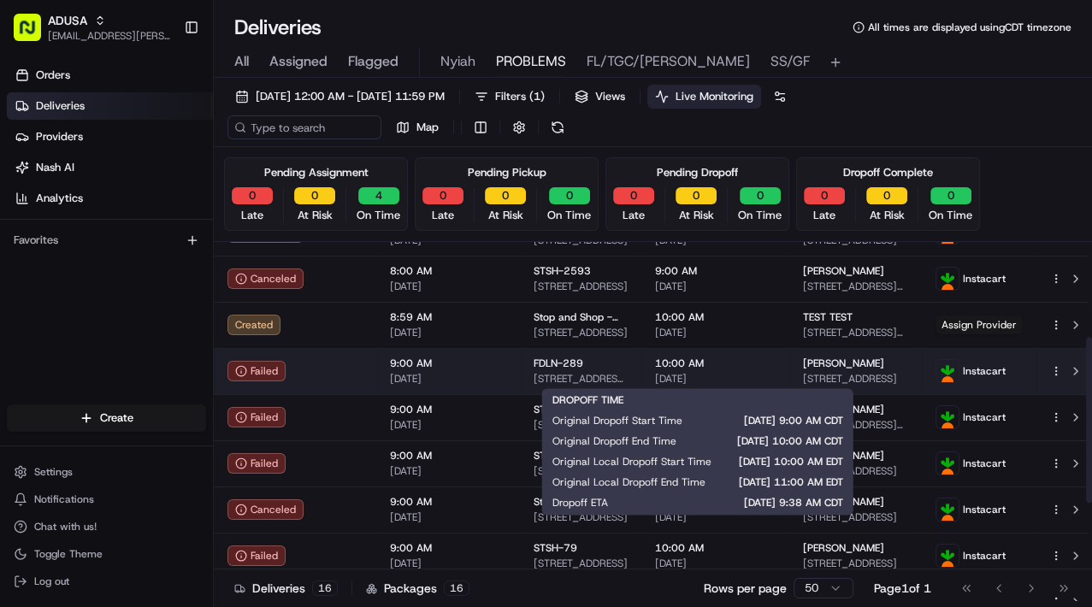
click at [752, 369] on div "10:00 AM [DATE]" at bounding box center [715, 370] width 121 height 29
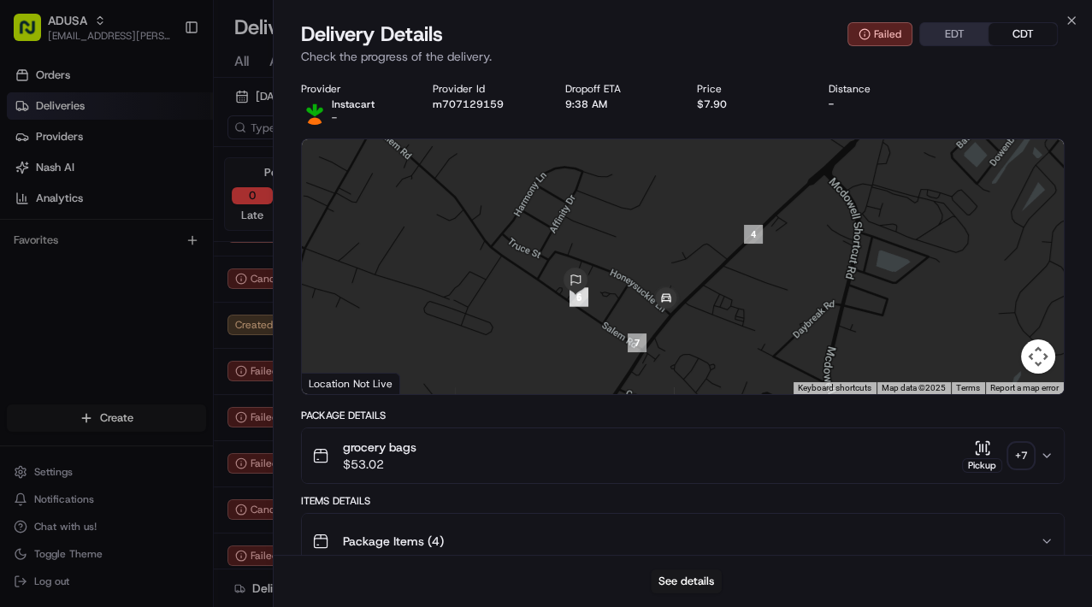
drag, startPoint x: 629, startPoint y: 345, endPoint x: 644, endPoint y: 195, distance: 151.2
click at [644, 195] on div at bounding box center [683, 266] width 762 height 255
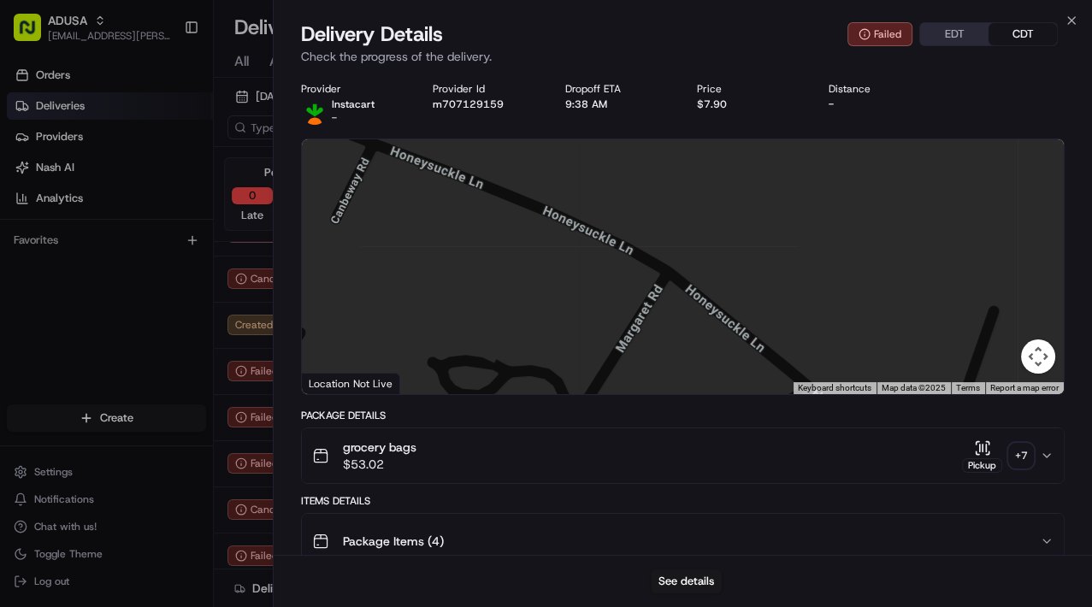
drag, startPoint x: 480, startPoint y: 359, endPoint x: 725, endPoint y: 198, distance: 292.6
click at [726, 198] on div at bounding box center [683, 266] width 762 height 255
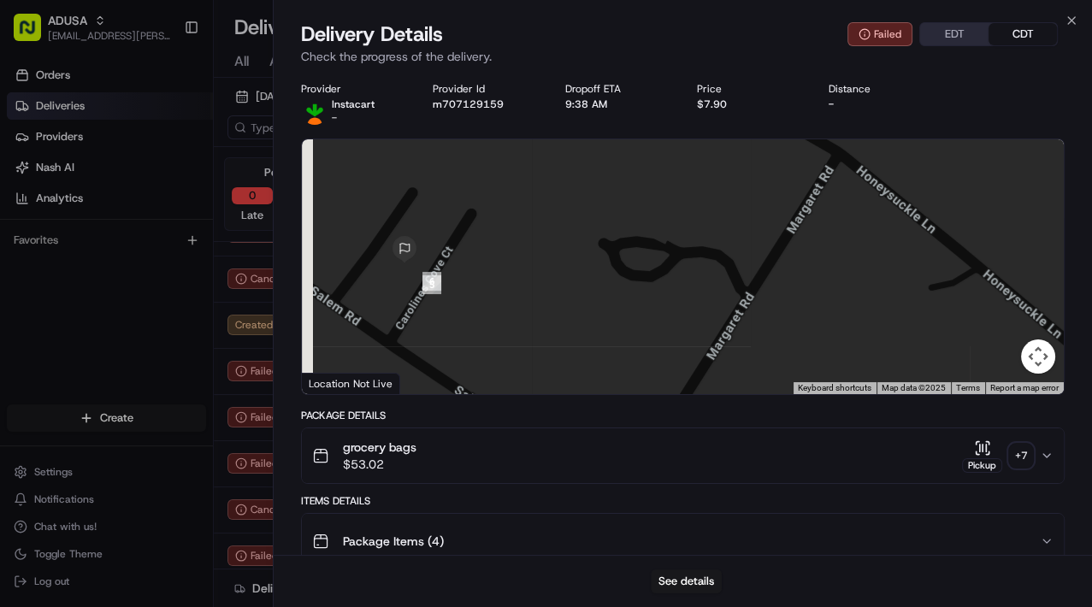
drag, startPoint x: 615, startPoint y: 339, endPoint x: 674, endPoint y: 273, distance: 89.0
click at [674, 273] on div at bounding box center [683, 266] width 762 height 255
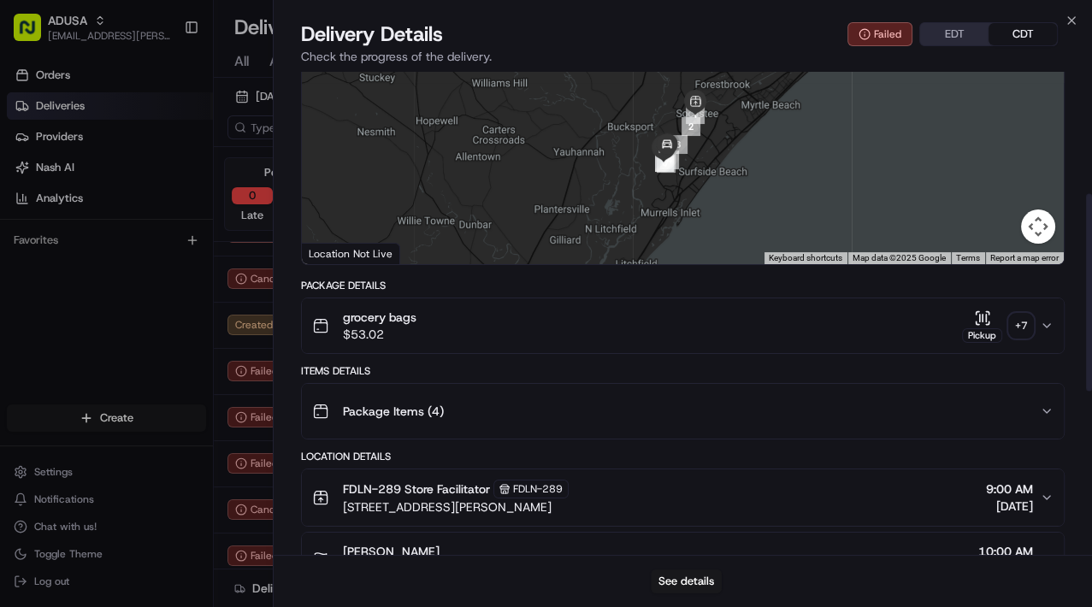
scroll to position [342, 0]
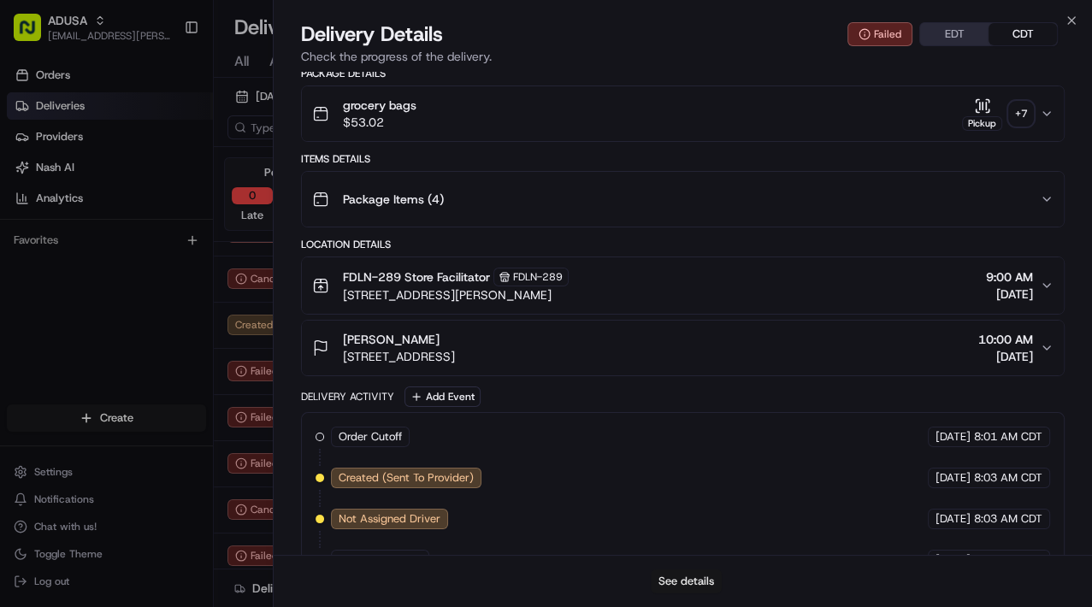
click at [671, 473] on button "See details" at bounding box center [686, 581] width 71 height 24
click at [1072, 23] on icon "button" at bounding box center [1071, 21] width 14 height 14
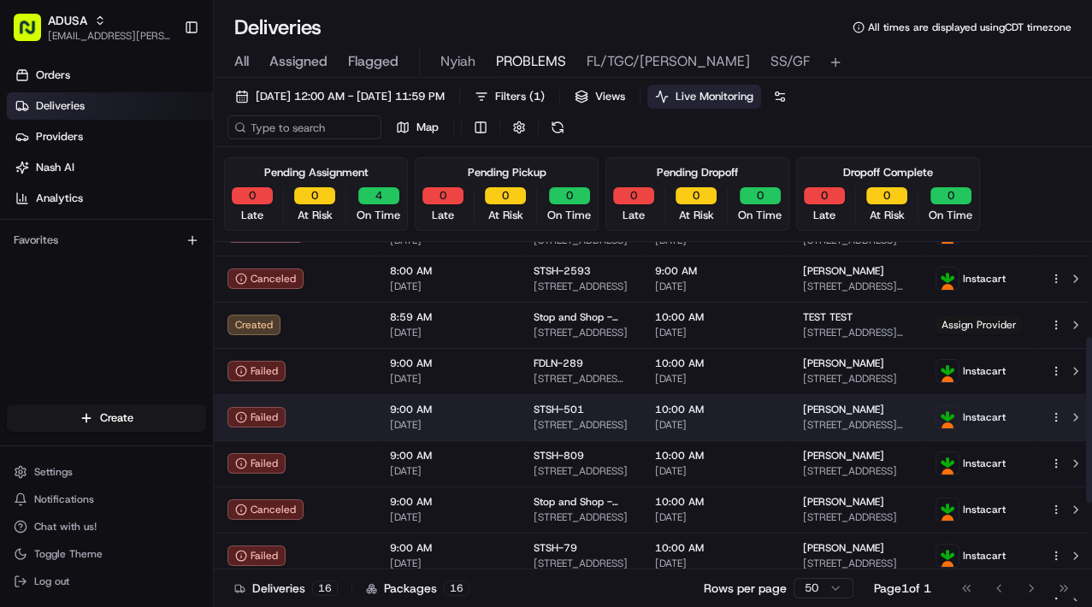
click at [621, 411] on div "STSH-501" at bounding box center [580, 410] width 94 height 14
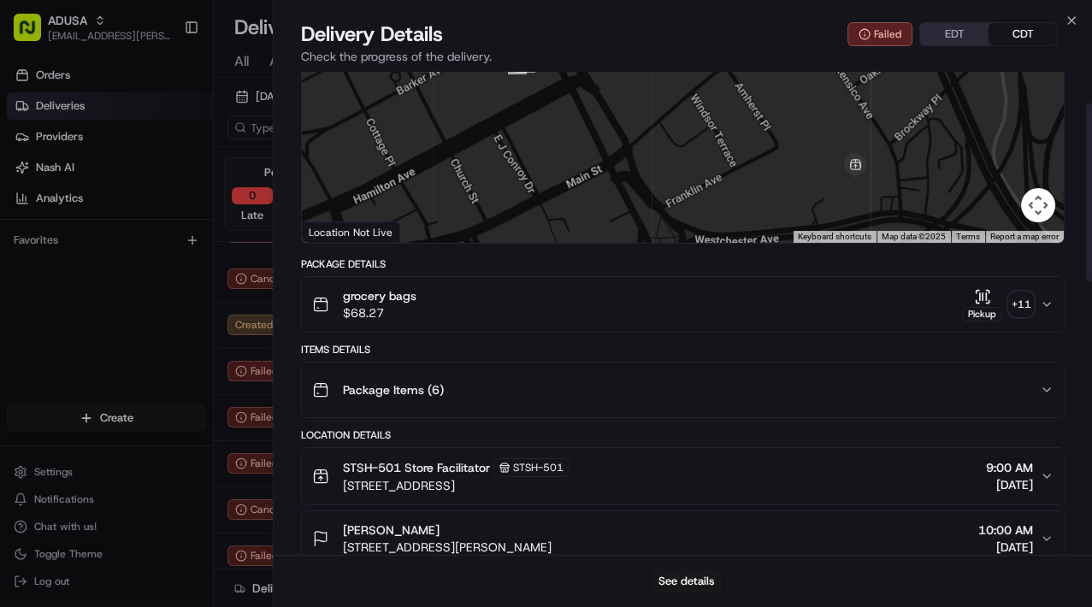
scroll to position [0, 0]
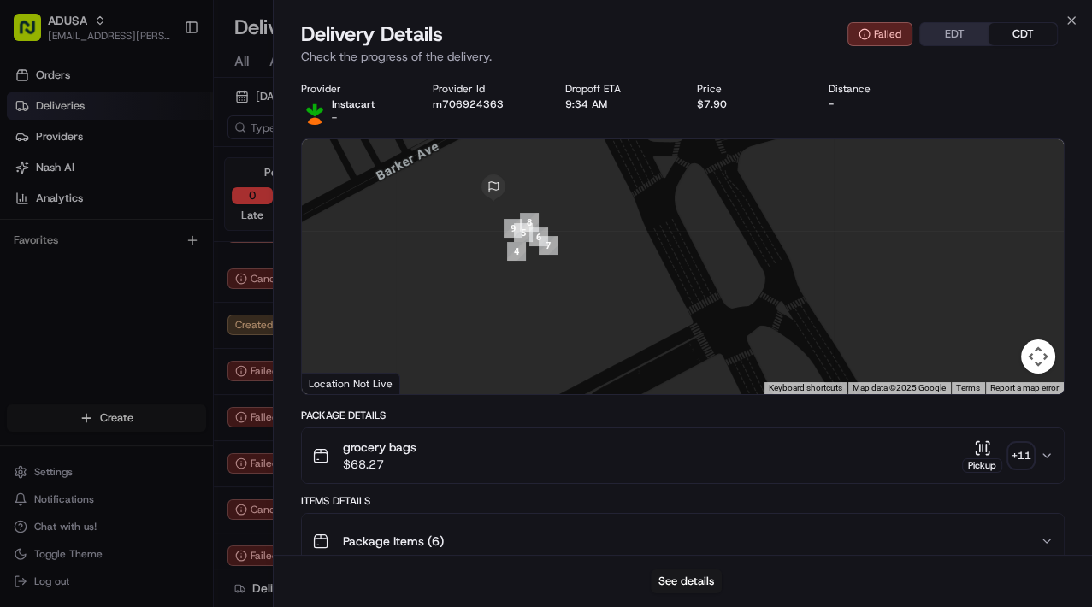
drag, startPoint x: 534, startPoint y: 258, endPoint x: 536, endPoint y: 326, distance: 67.6
click at [536, 326] on div at bounding box center [683, 266] width 762 height 255
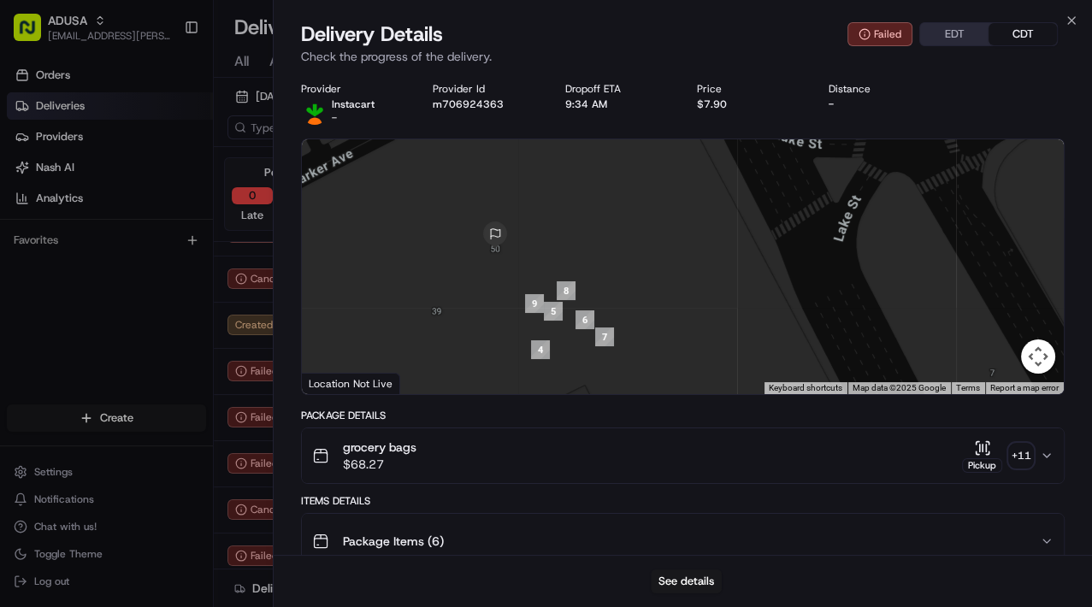
drag, startPoint x: 524, startPoint y: 267, endPoint x: 557, endPoint y: 398, distance: 135.8
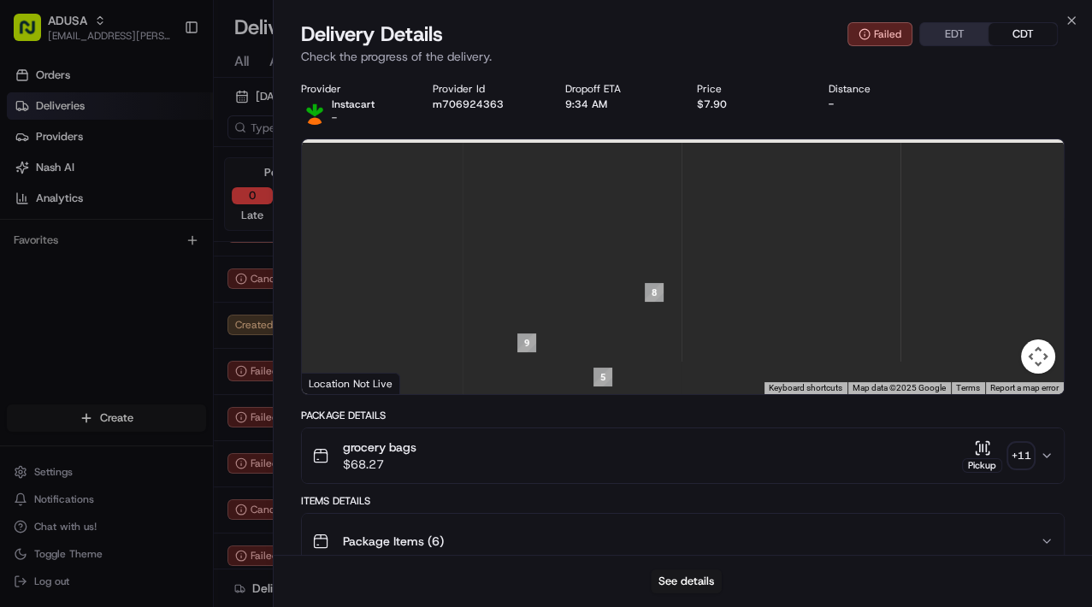
drag, startPoint x: 642, startPoint y: 253, endPoint x: 675, endPoint y: 328, distance: 82.3
click at [675, 328] on div at bounding box center [683, 266] width 762 height 255
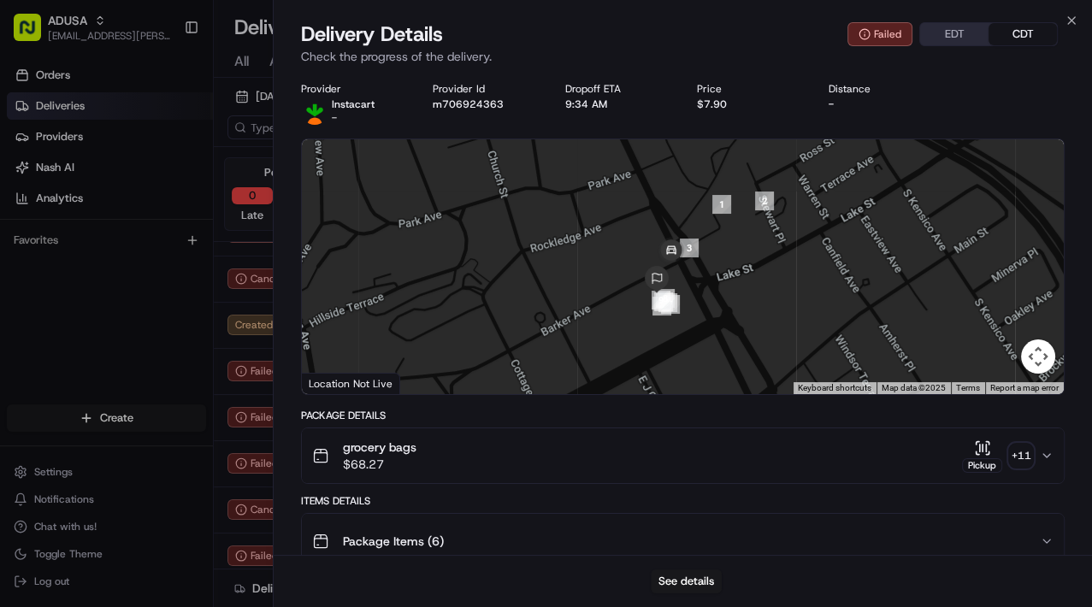
drag, startPoint x: 727, startPoint y: 232, endPoint x: 719, endPoint y: 223, distance: 12.1
click at [716, 262] on div at bounding box center [683, 266] width 762 height 255
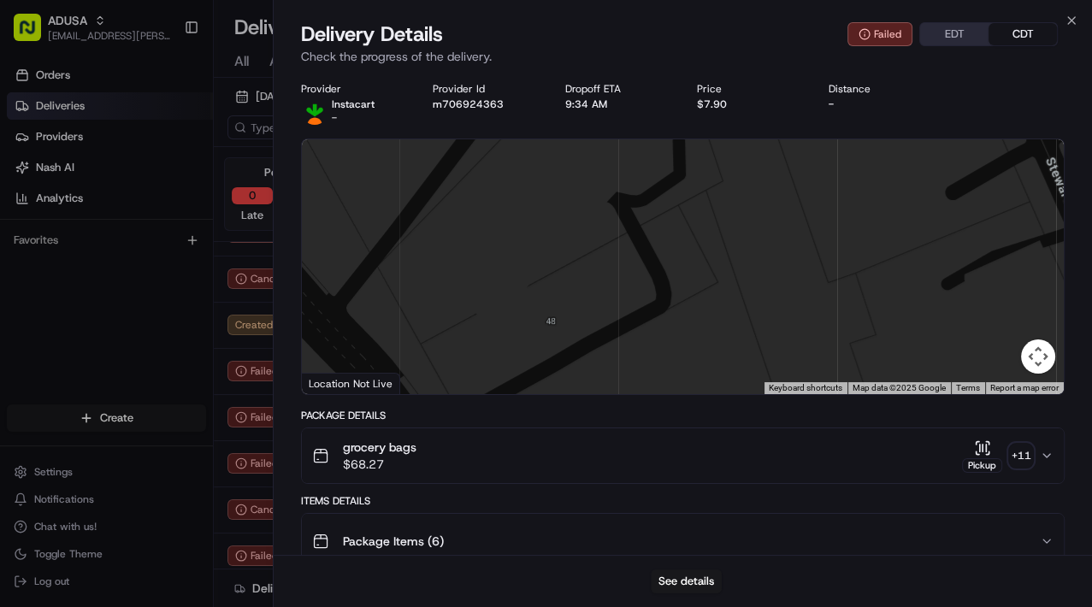
drag, startPoint x: 702, startPoint y: 197, endPoint x: 703, endPoint y: 248, distance: 50.4
click at [703, 248] on div at bounding box center [683, 266] width 762 height 255
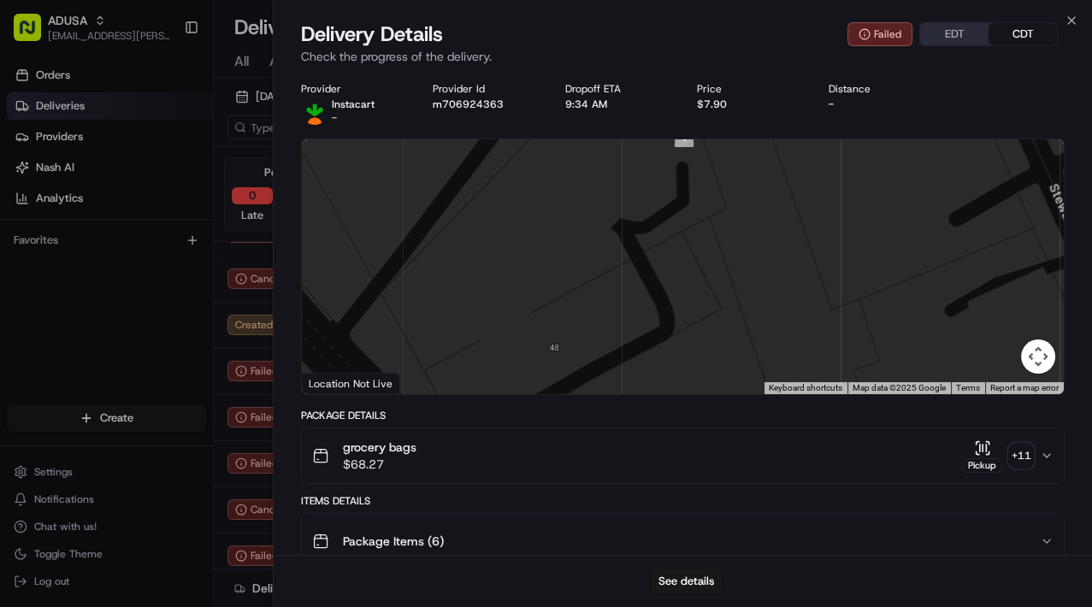
drag, startPoint x: 691, startPoint y: 208, endPoint x: 697, endPoint y: 233, distance: 25.5
click at [697, 233] on div at bounding box center [683, 266] width 762 height 255
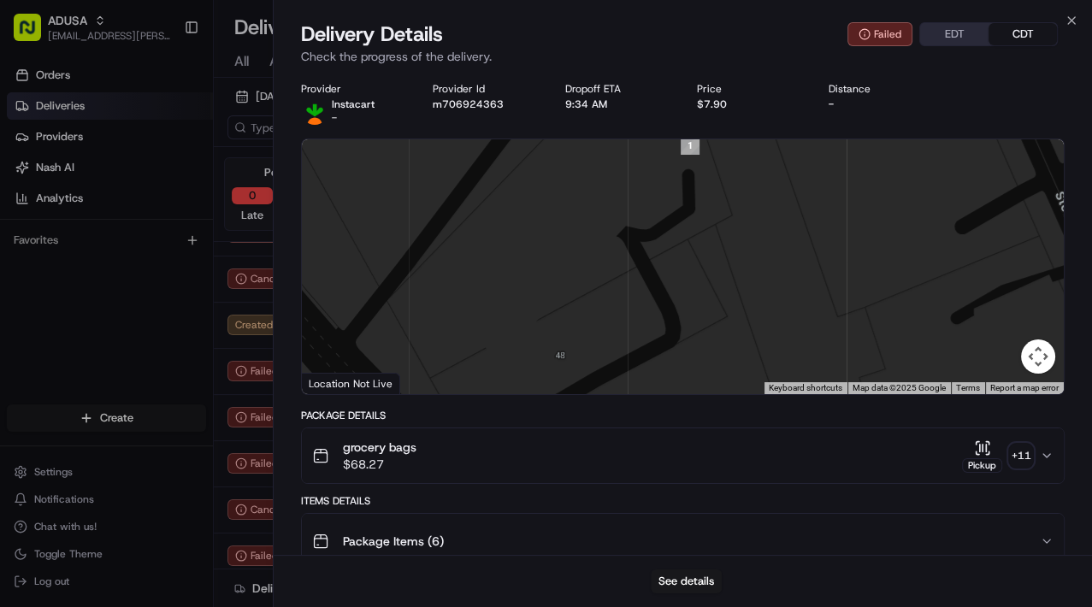
drag, startPoint x: 686, startPoint y: 195, endPoint x: 709, endPoint y: 161, distance: 41.3
click at [697, 187] on div at bounding box center [683, 266] width 762 height 255
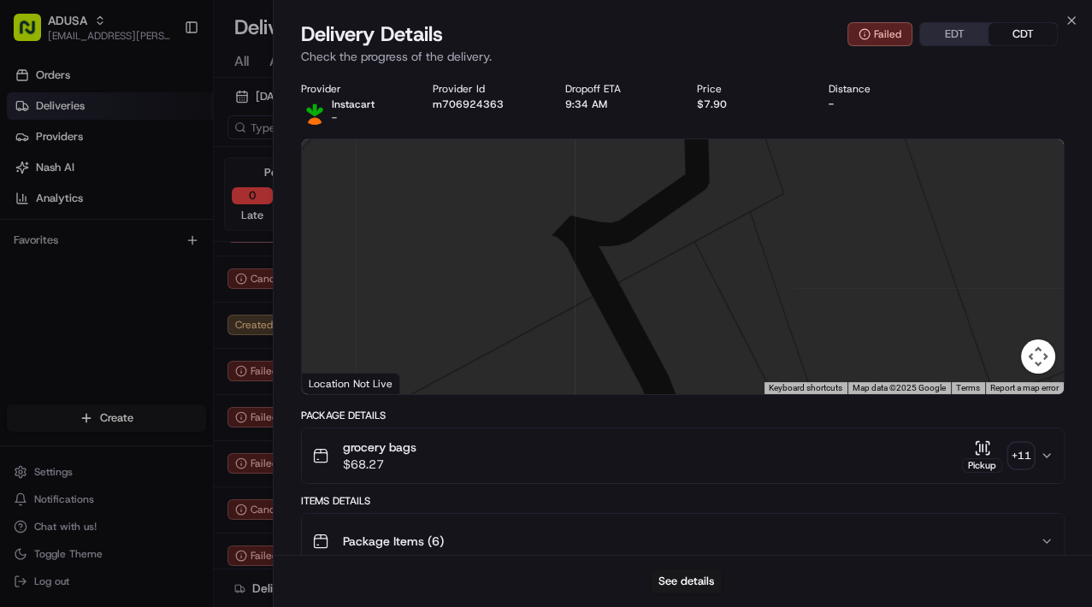
drag, startPoint x: 712, startPoint y: 191, endPoint x: 678, endPoint y: 50, distance: 145.1
click at [701, 243] on div at bounding box center [683, 266] width 762 height 255
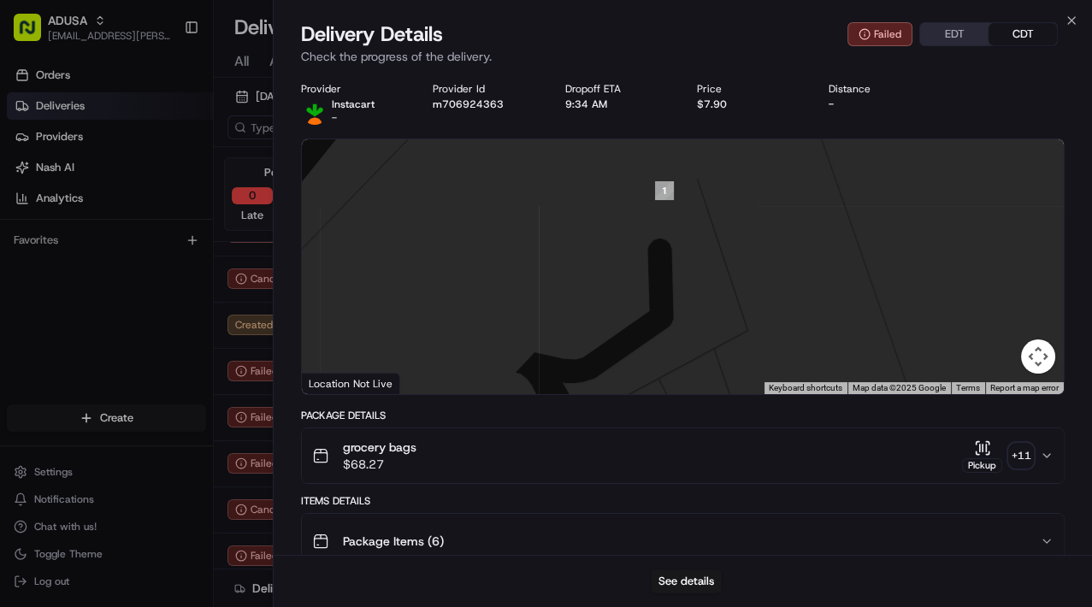
drag, startPoint x: 650, startPoint y: 191, endPoint x: 615, endPoint y: 327, distance: 141.0
click at [615, 327] on div at bounding box center [683, 266] width 762 height 255
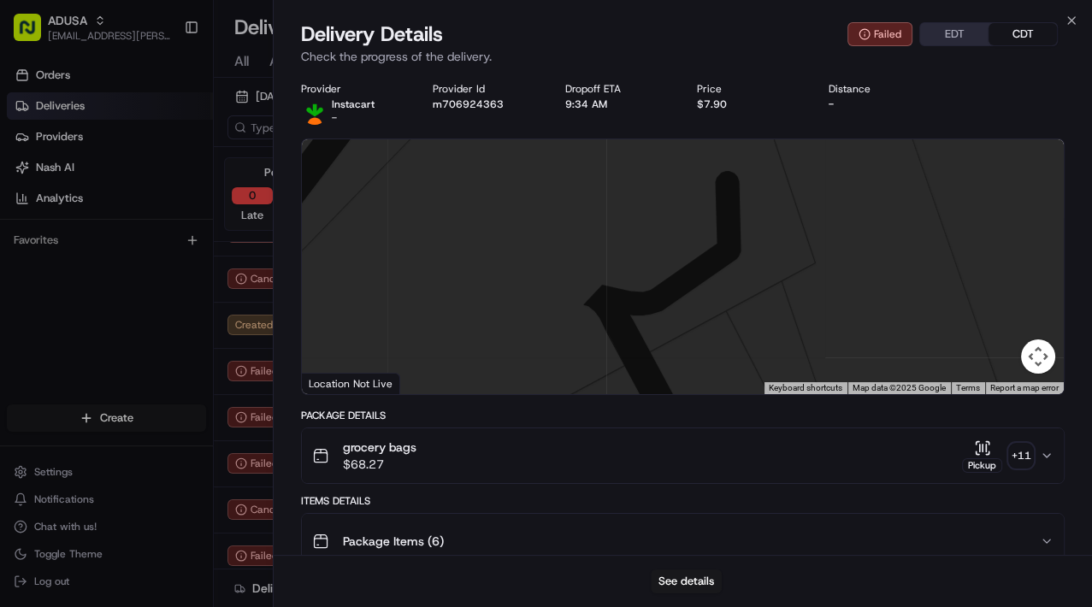
drag, startPoint x: 617, startPoint y: 318, endPoint x: 704, endPoint y: 249, distance: 111.3
click at [694, 249] on div at bounding box center [683, 266] width 762 height 255
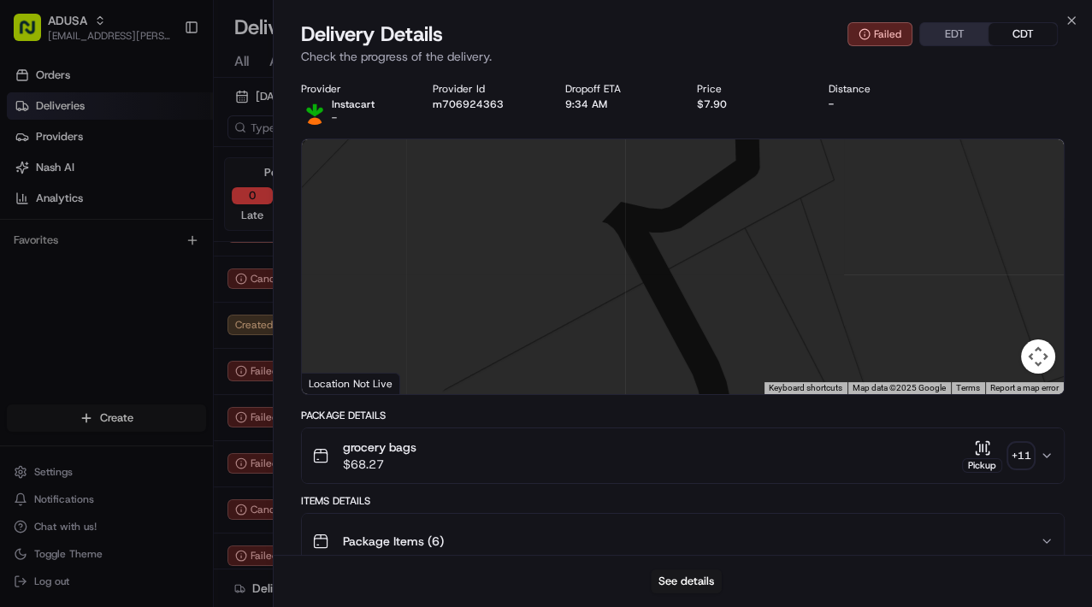
drag, startPoint x: 696, startPoint y: 264, endPoint x: 697, endPoint y: 114, distance: 150.5
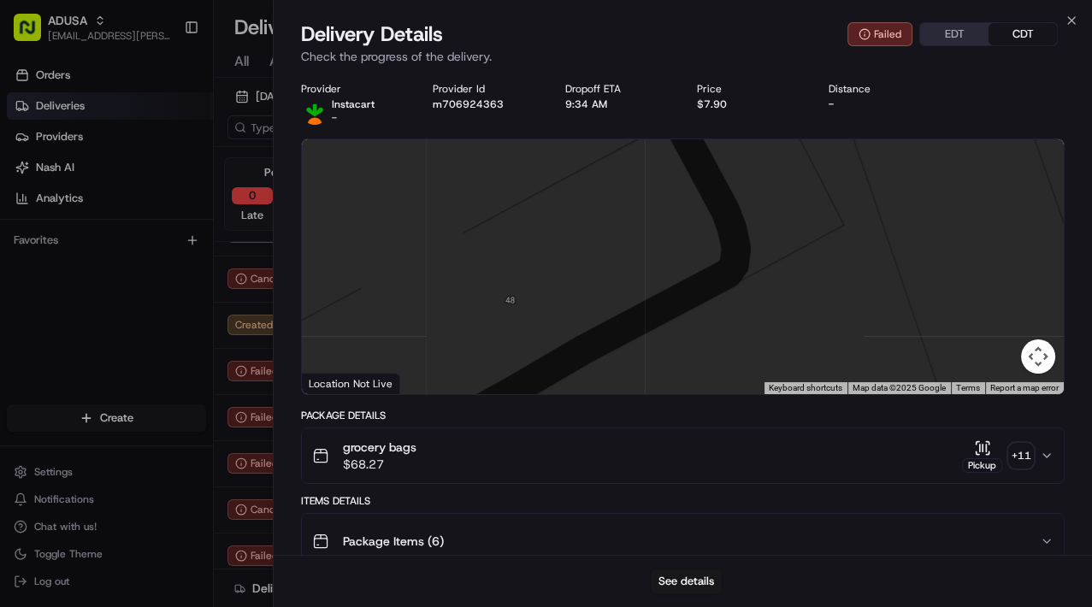
drag, startPoint x: 661, startPoint y: 285, endPoint x: 685, endPoint y: 208, distance: 80.6
click at [685, 208] on div at bounding box center [683, 266] width 762 height 255
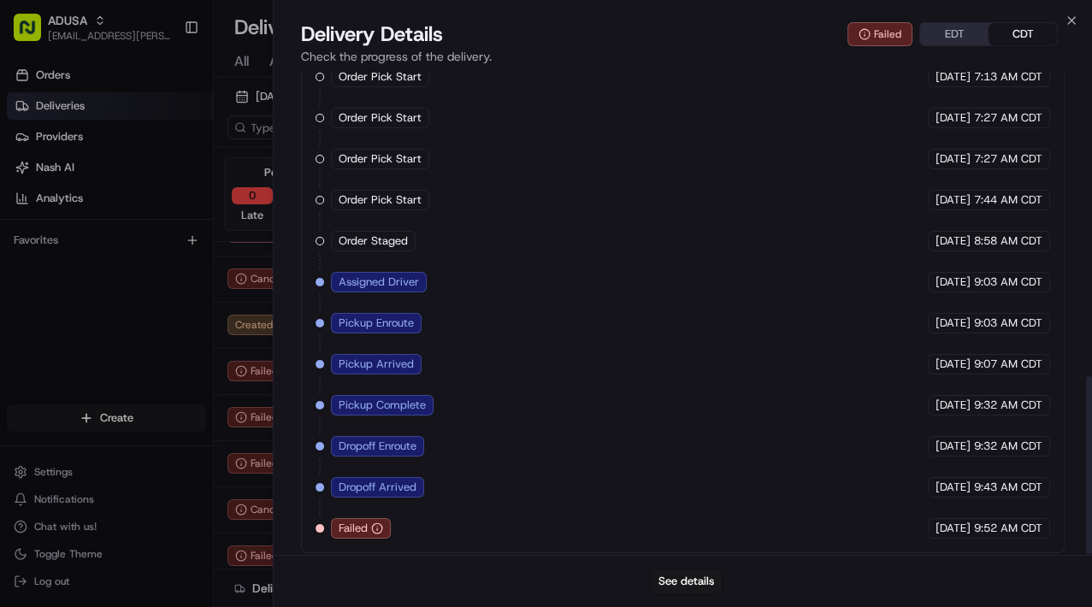
scroll to position [826, 0]
click at [706, 473] on button "See details" at bounding box center [686, 581] width 71 height 24
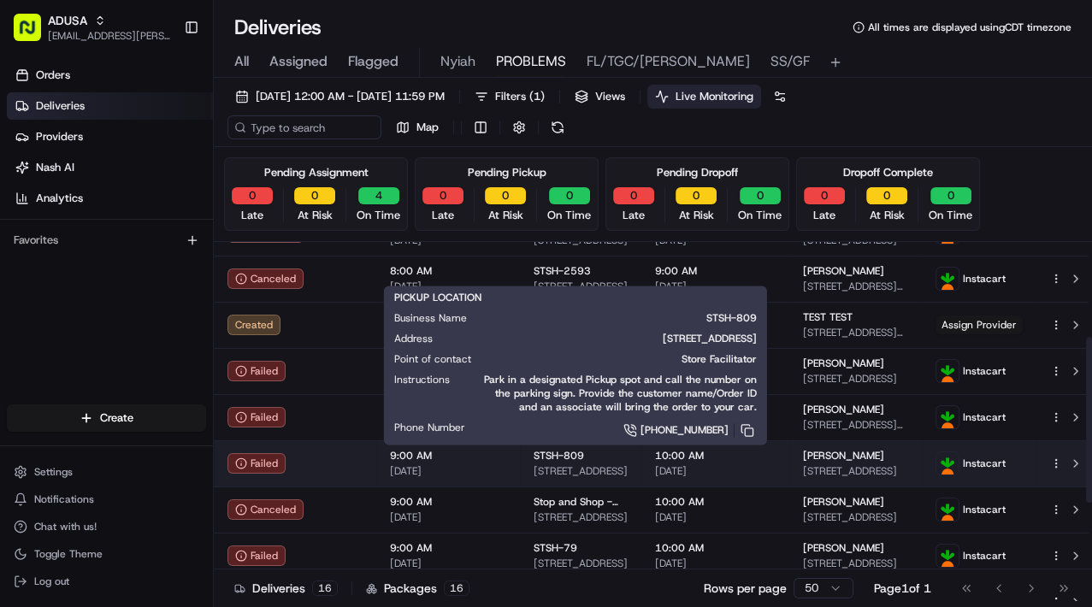
click at [620, 458] on div "STSH-809" at bounding box center [580, 456] width 94 height 14
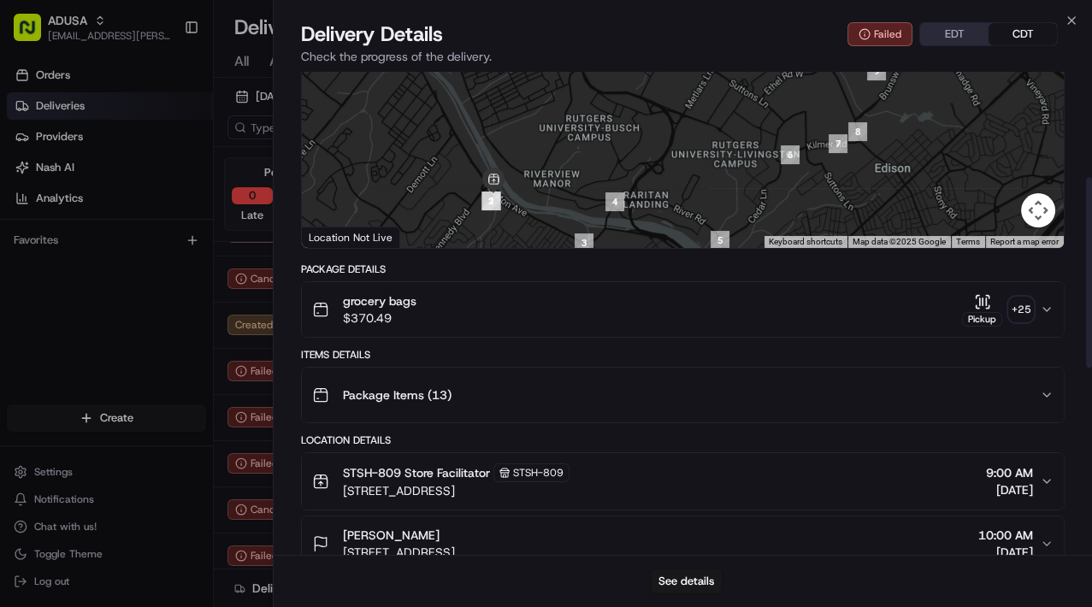
scroll to position [61, 0]
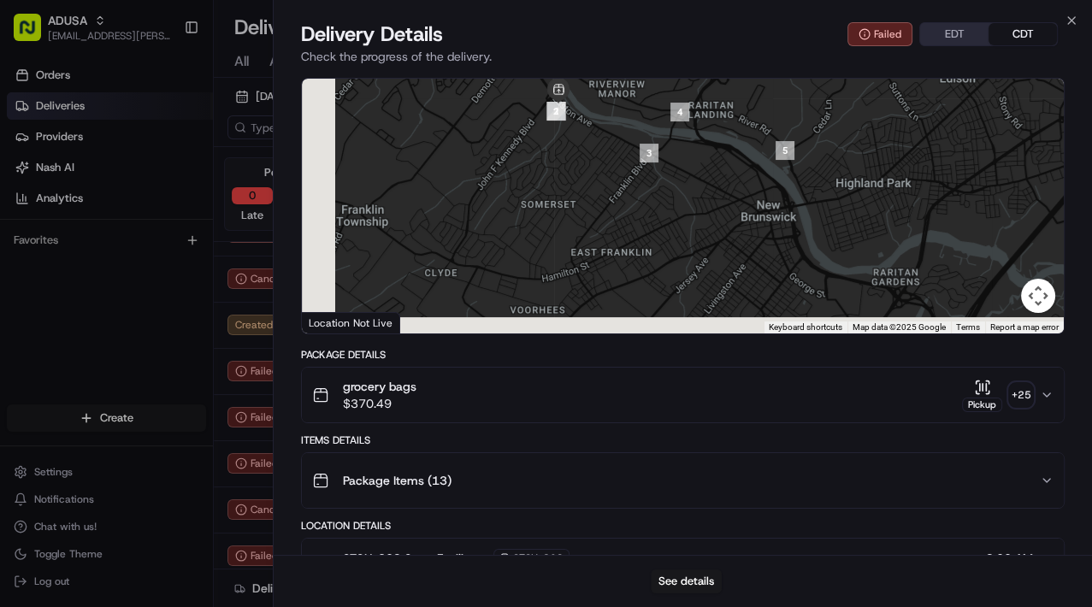
drag, startPoint x: 706, startPoint y: 289, endPoint x: 773, endPoint y: 112, distance: 189.1
click at [773, 112] on div at bounding box center [683, 206] width 762 height 255
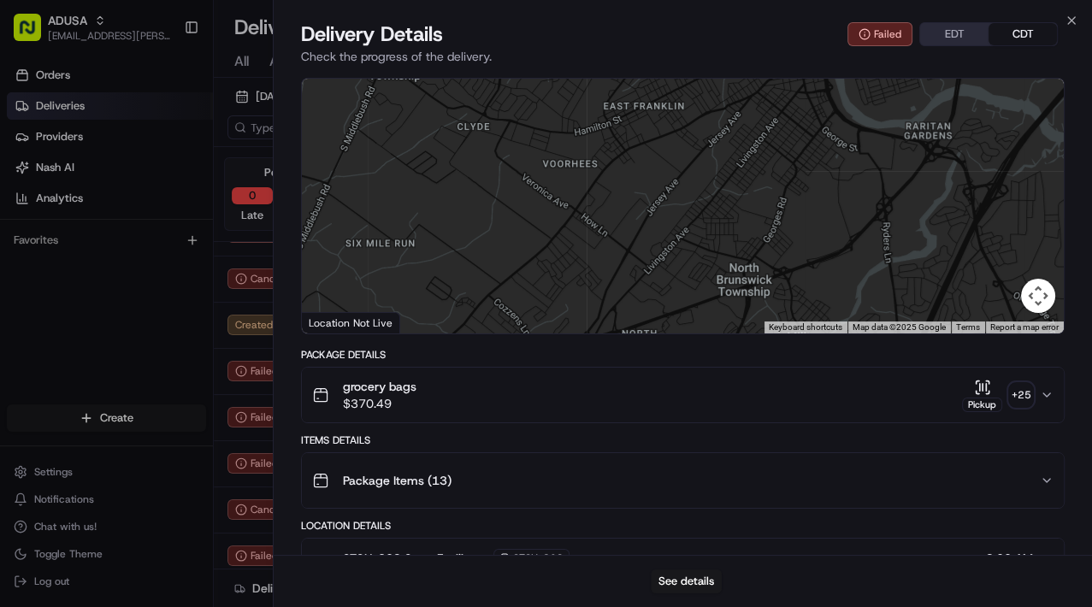
drag, startPoint x: 671, startPoint y: 260, endPoint x: 686, endPoint y: 123, distance: 137.5
click at [686, 123] on div at bounding box center [683, 206] width 762 height 255
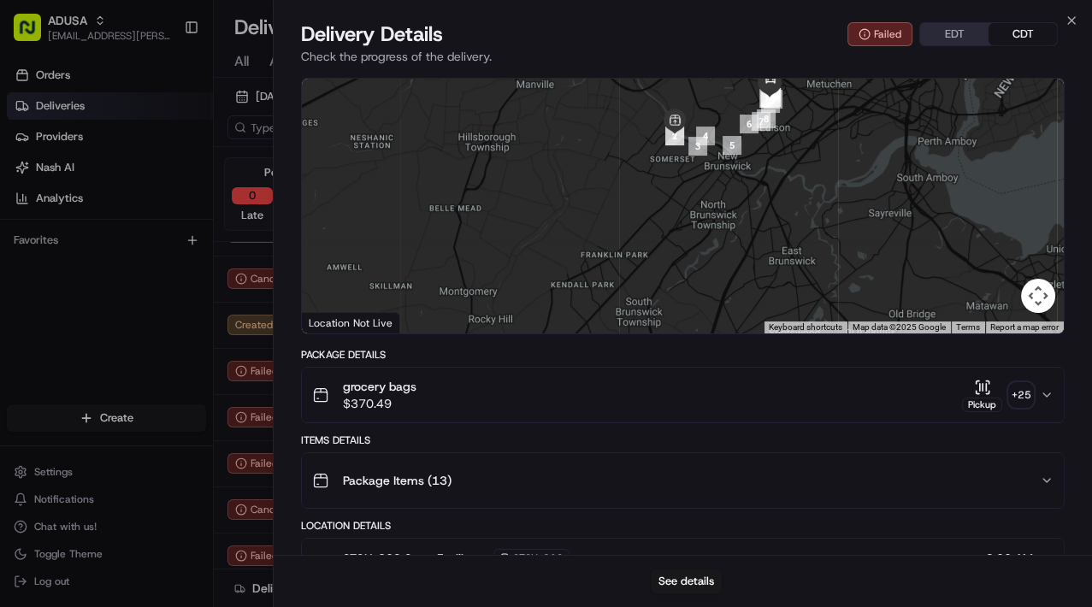
drag, startPoint x: 713, startPoint y: 196, endPoint x: 697, endPoint y: 226, distance: 34.0
click at [697, 226] on div at bounding box center [683, 206] width 762 height 255
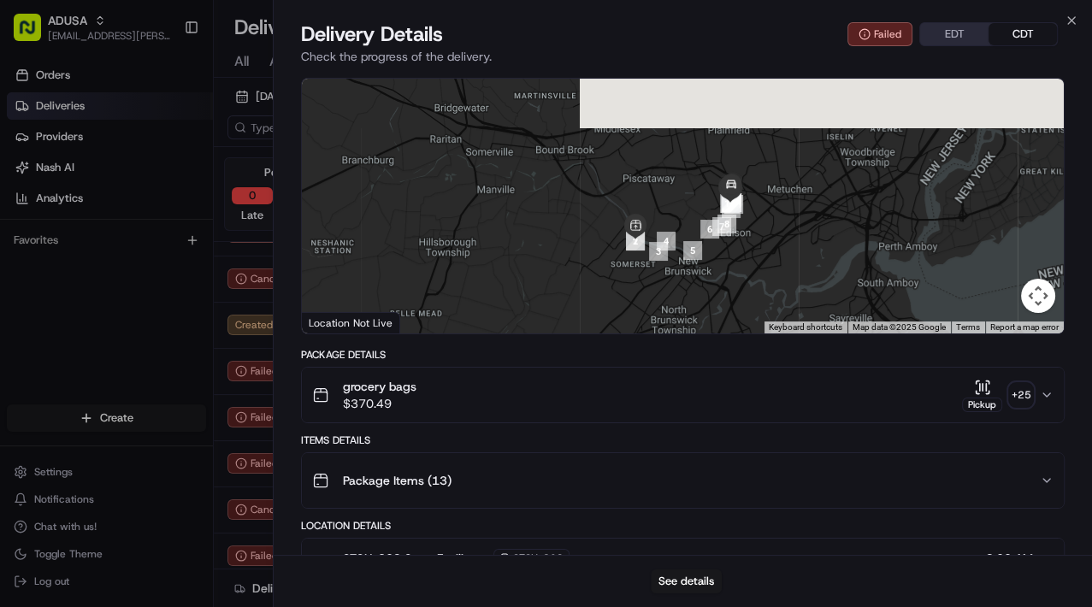
drag, startPoint x: 742, startPoint y: 215, endPoint x: 712, endPoint y: 327, distance: 115.1
click at [712, 327] on div at bounding box center [683, 206] width 762 height 255
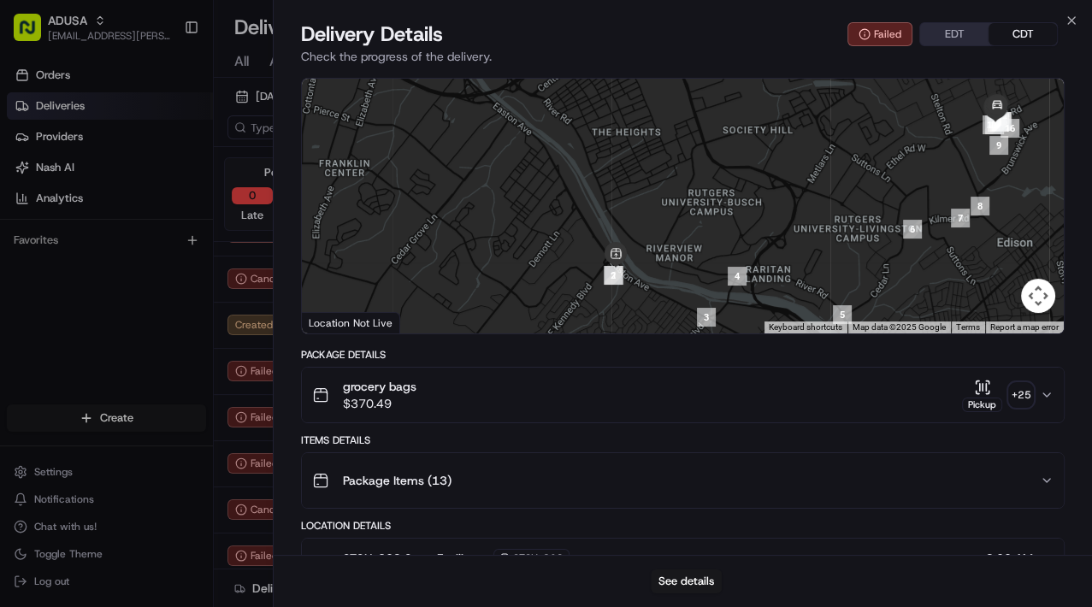
drag, startPoint x: 675, startPoint y: 292, endPoint x: 651, endPoint y: 267, distance: 35.1
click at [651, 267] on div at bounding box center [683, 206] width 762 height 255
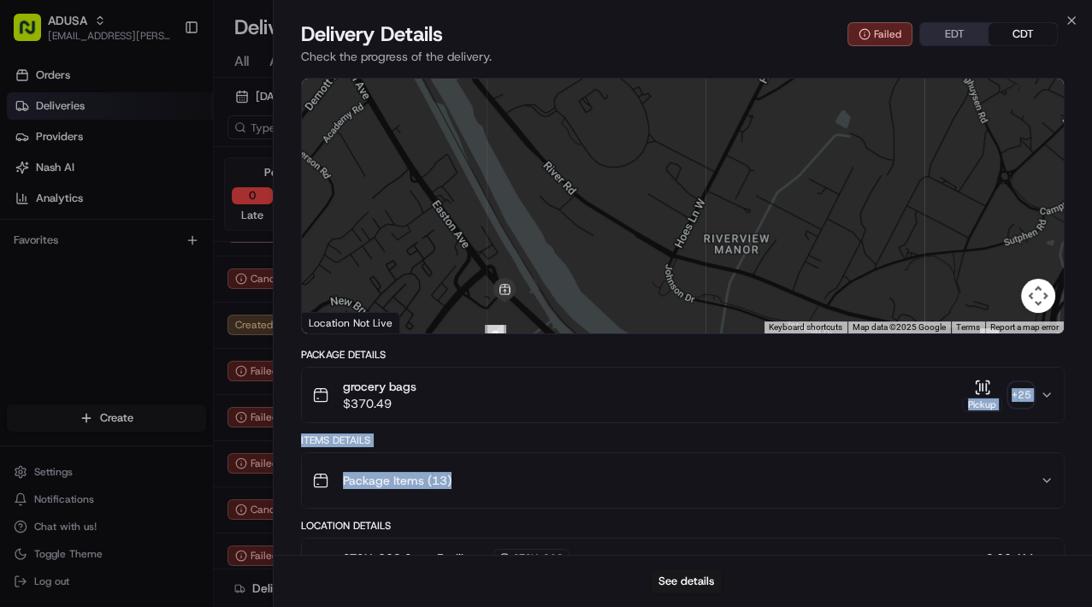
drag, startPoint x: 499, startPoint y: 484, endPoint x: 513, endPoint y: 417, distance: 68.1
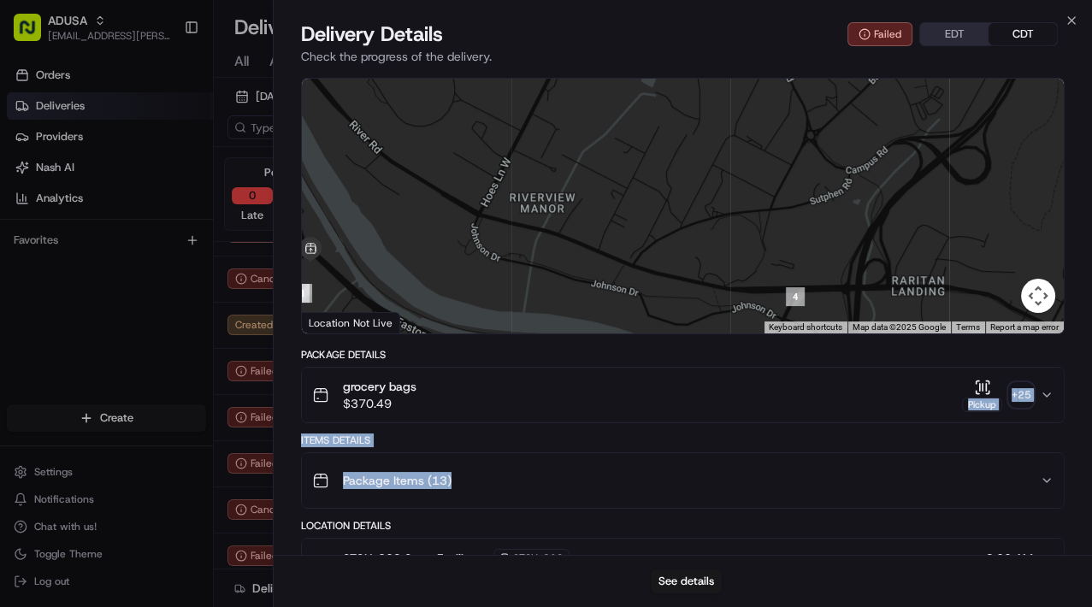
drag, startPoint x: 756, startPoint y: 246, endPoint x: 665, endPoint y: 181, distance: 111.5
click at [554, 197] on div at bounding box center [683, 206] width 762 height 255
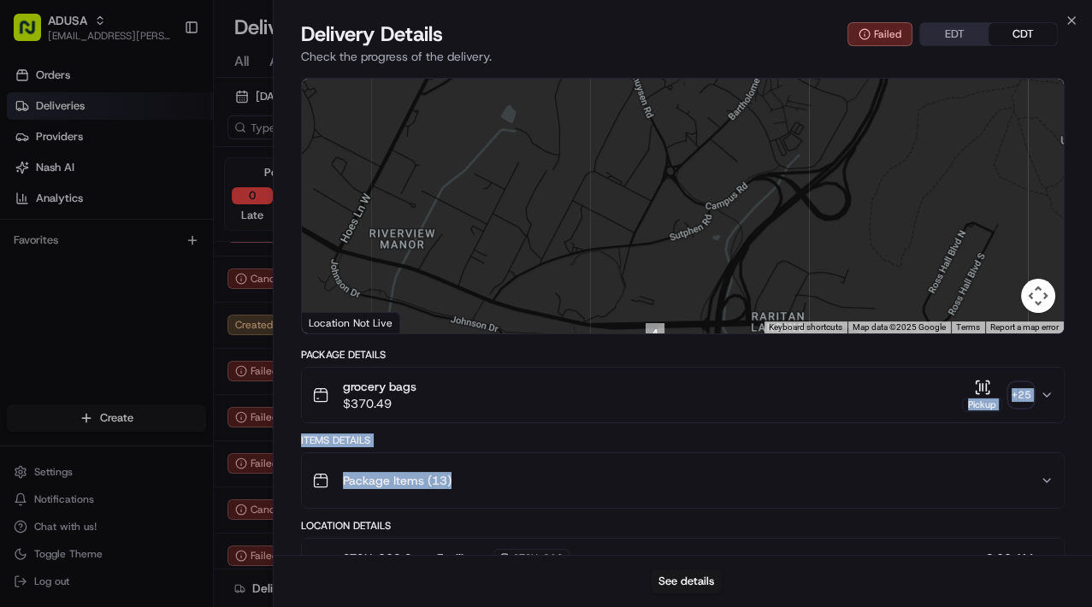
drag, startPoint x: 900, startPoint y: 203, endPoint x: 757, endPoint y: 242, distance: 148.9
click at [757, 242] on div at bounding box center [683, 206] width 762 height 255
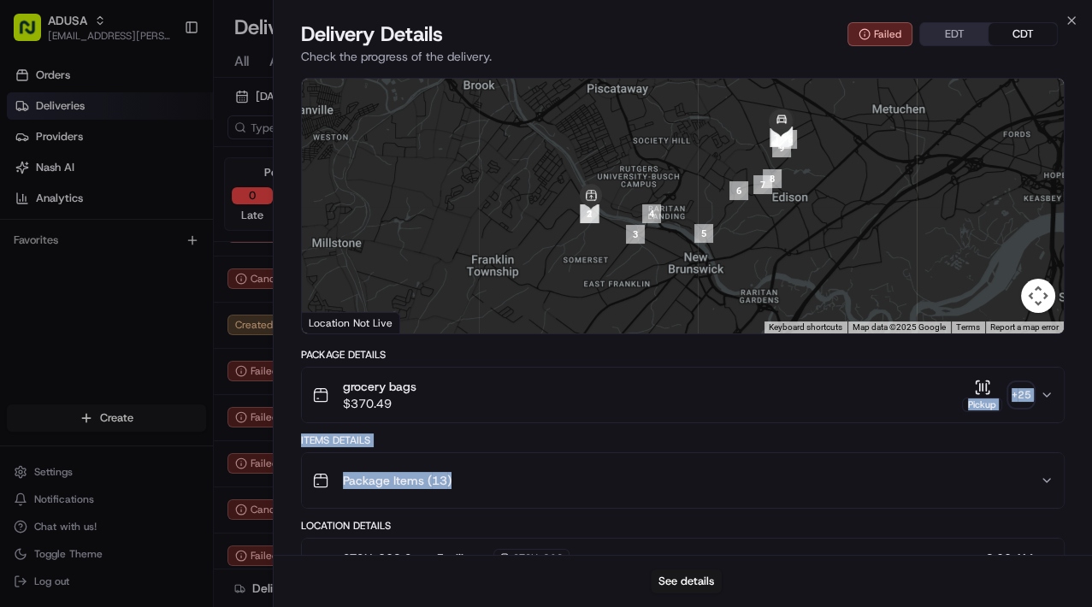
drag, startPoint x: 948, startPoint y: 211, endPoint x: 695, endPoint y: 229, distance: 253.7
click at [695, 229] on div at bounding box center [683, 206] width 762 height 255
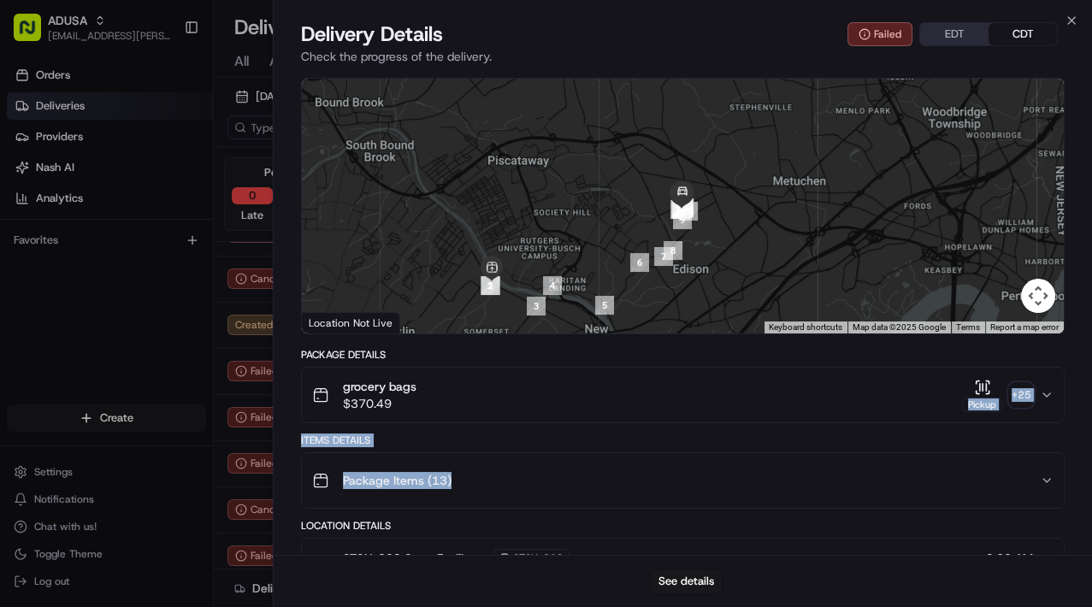
drag, startPoint x: 732, startPoint y: 195, endPoint x: 723, endPoint y: 237, distance: 42.8
click at [724, 239] on div at bounding box center [683, 206] width 762 height 255
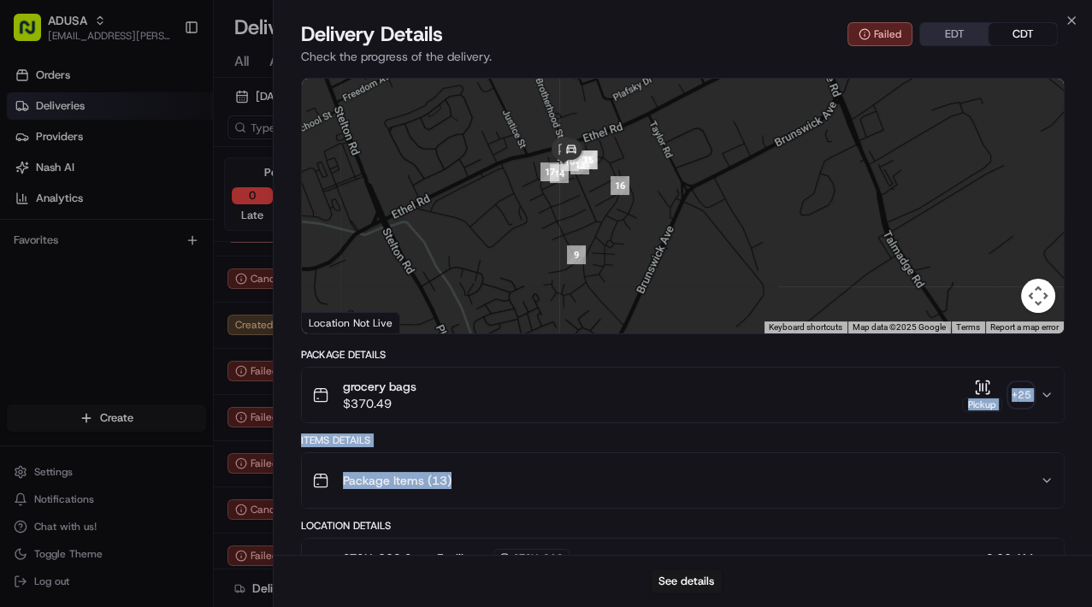
drag, startPoint x: 661, startPoint y: 185, endPoint x: 682, endPoint y: 187, distance: 21.5
click at [687, 185] on div at bounding box center [683, 206] width 762 height 255
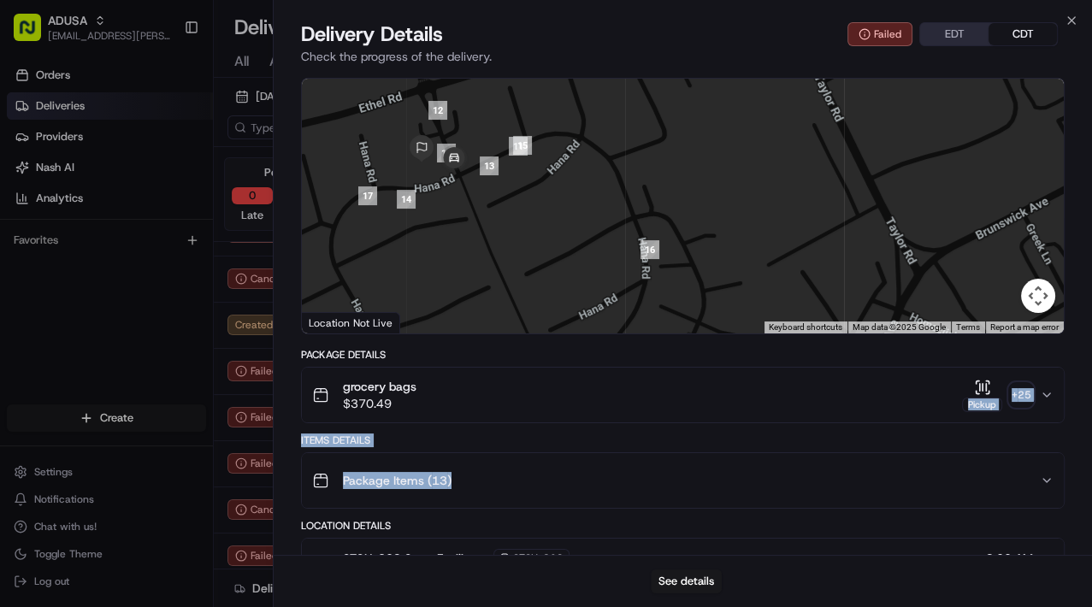
drag, startPoint x: 601, startPoint y: 156, endPoint x: 768, endPoint y: 238, distance: 185.8
click at [768, 238] on div at bounding box center [683, 206] width 762 height 255
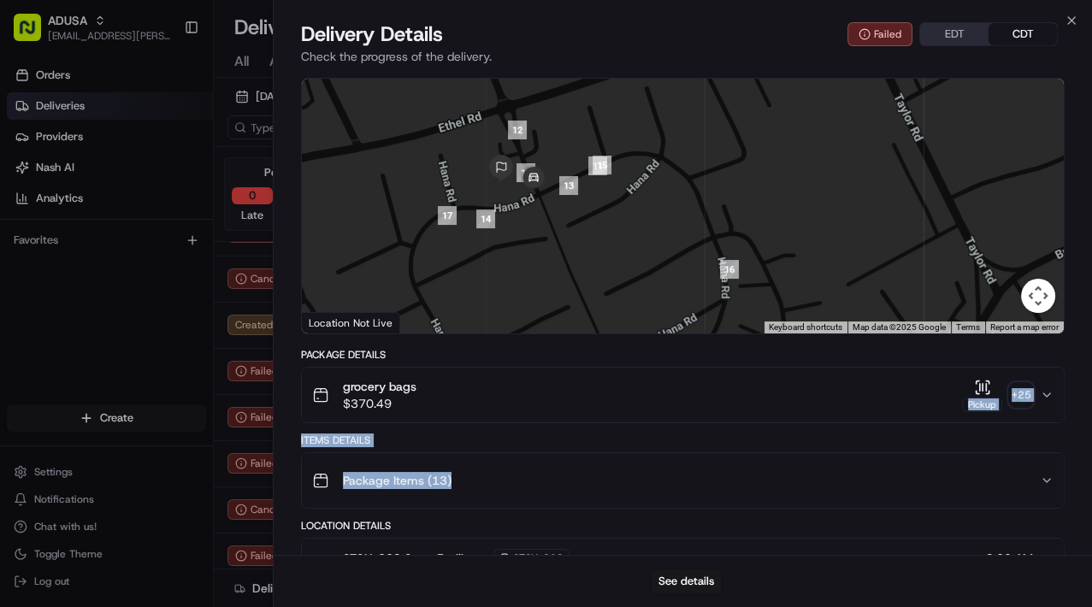
drag, startPoint x: 595, startPoint y: 198, endPoint x: 674, endPoint y: 219, distance: 81.3
click at [674, 219] on div at bounding box center [683, 206] width 762 height 255
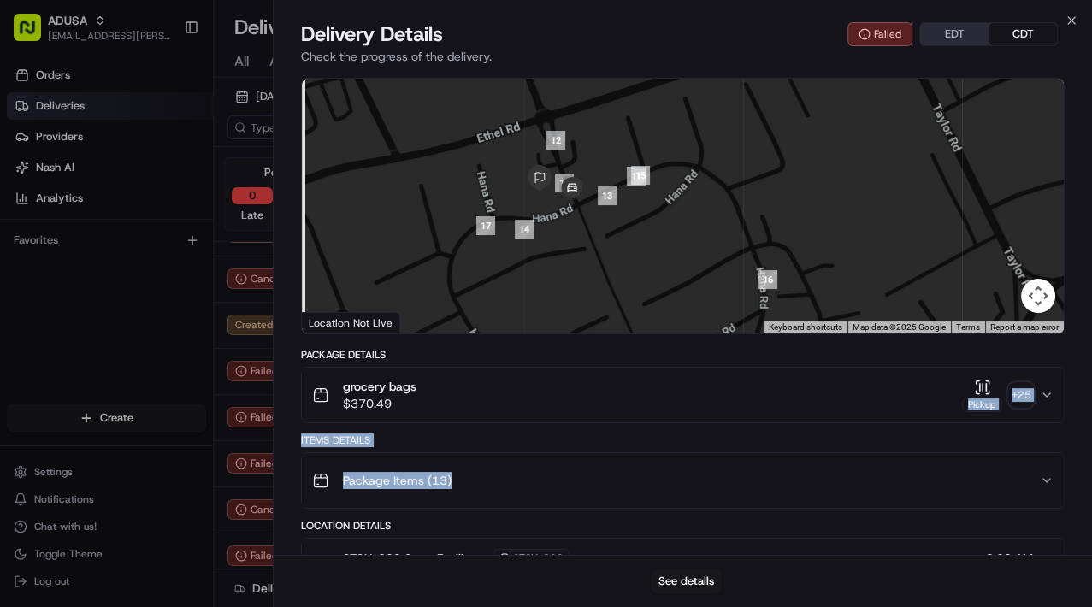
drag, startPoint x: 571, startPoint y: 245, endPoint x: 616, endPoint y: 254, distance: 46.1
click at [616, 254] on div at bounding box center [683, 206] width 762 height 255
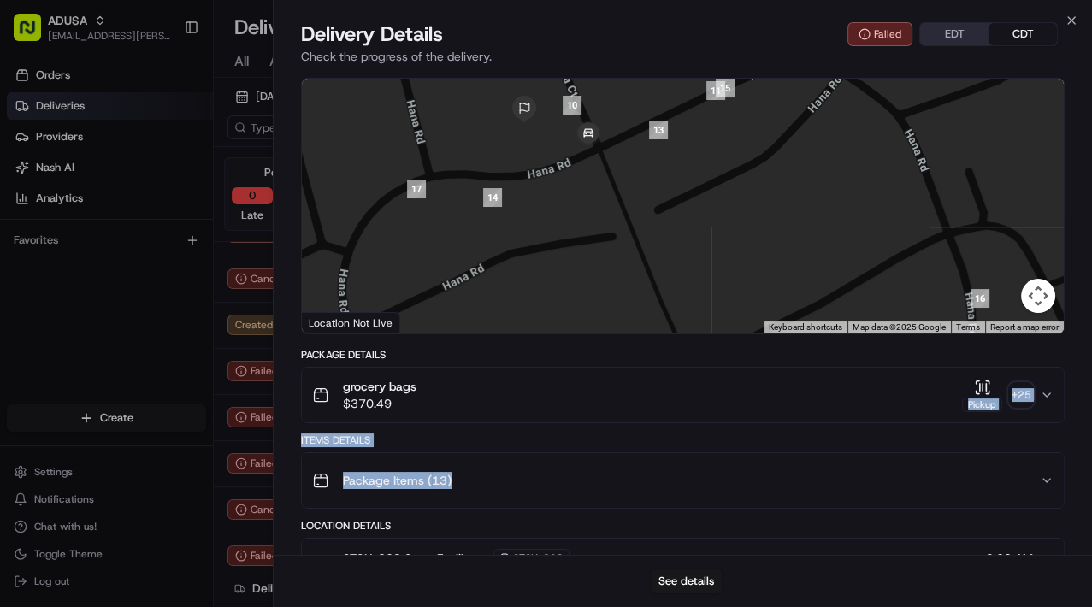
drag, startPoint x: 587, startPoint y: 170, endPoint x: 625, endPoint y: 133, distance: 53.2
click at [625, 133] on div at bounding box center [683, 206] width 762 height 255
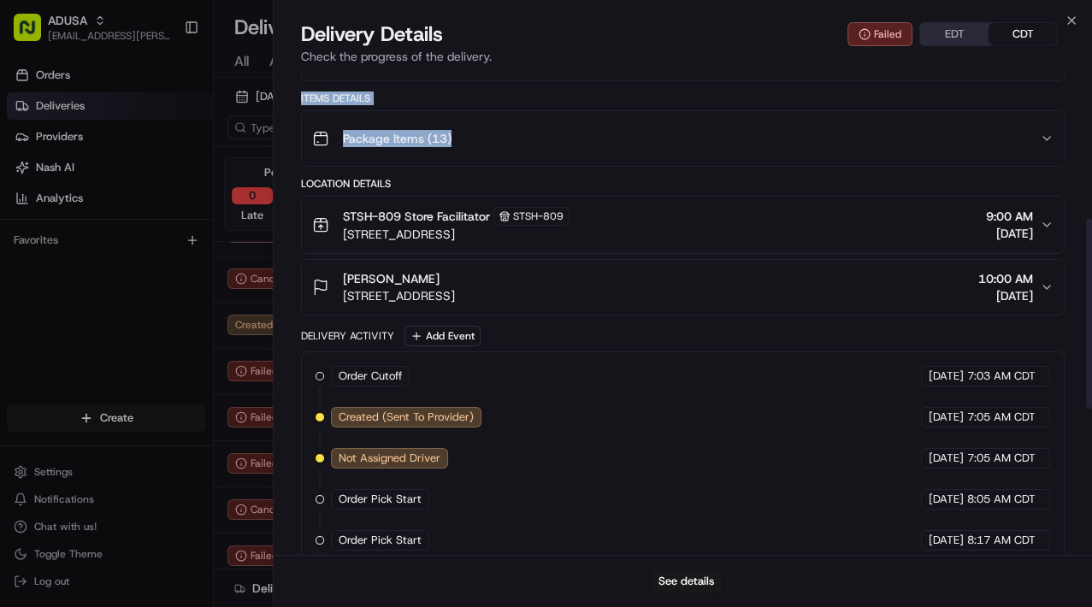
scroll to position [197, 0]
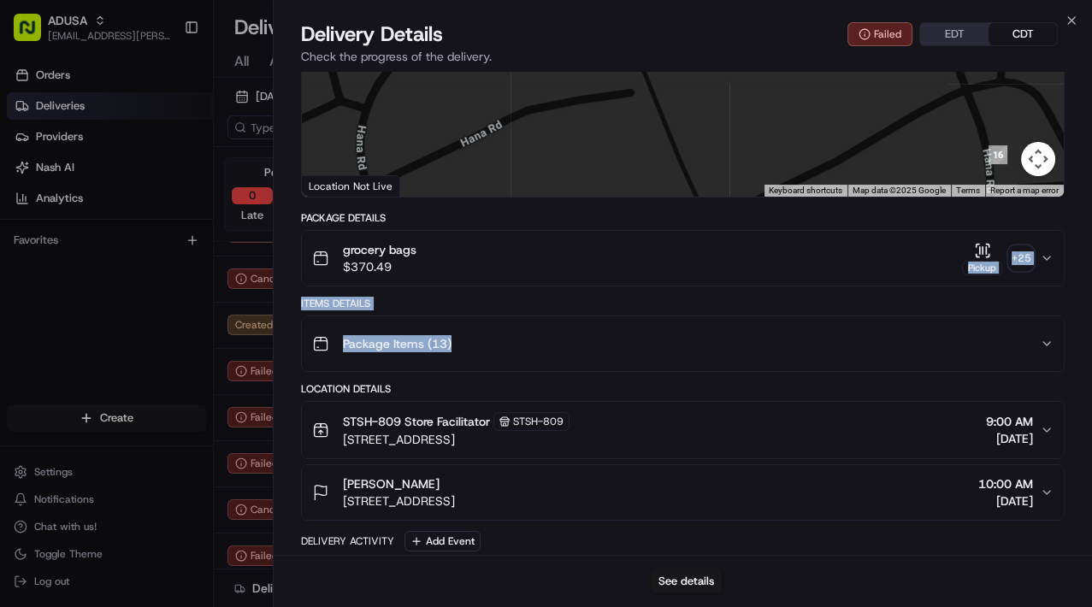
click at [984, 268] on div "Pickup" at bounding box center [982, 268] width 40 height 15
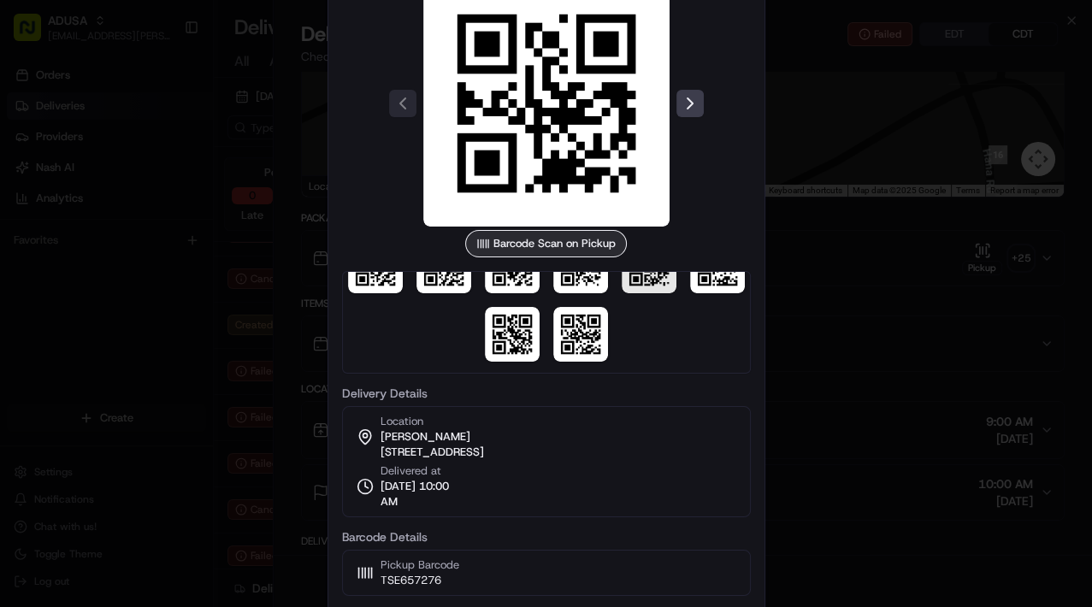
scroll to position [254, 0]
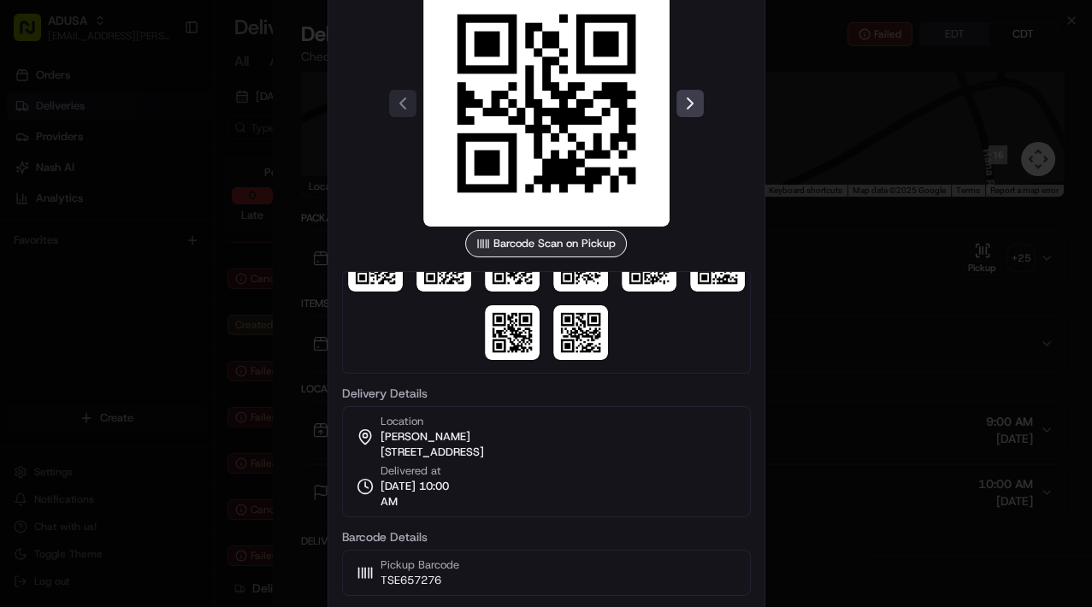
click at [829, 174] on div at bounding box center [546, 303] width 1092 height 607
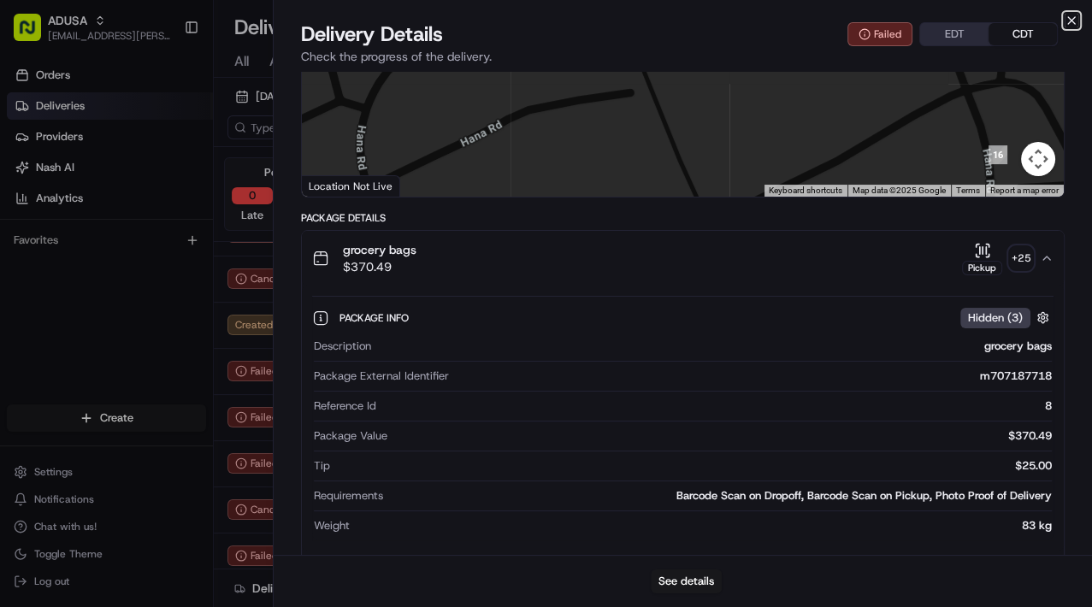
click at [1075, 24] on icon "button" at bounding box center [1071, 21] width 14 height 14
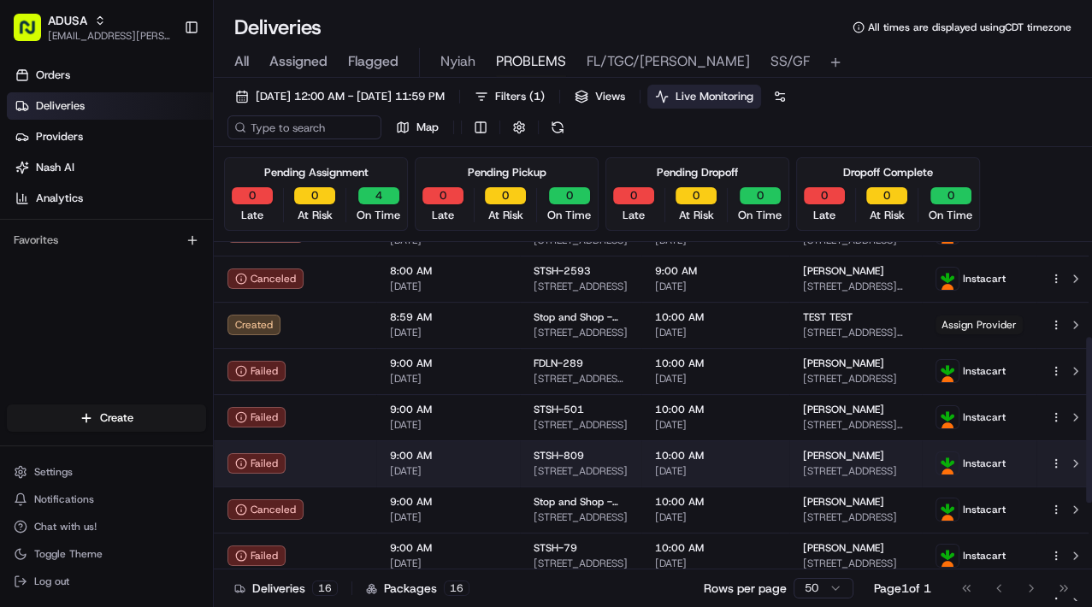
click at [1043, 464] on html "ADUSA [EMAIL_ADDRESS][PERSON_NAME][DOMAIN_NAME] Toggle Sidebar Orders Deliverie…" at bounding box center [546, 303] width 1092 height 607
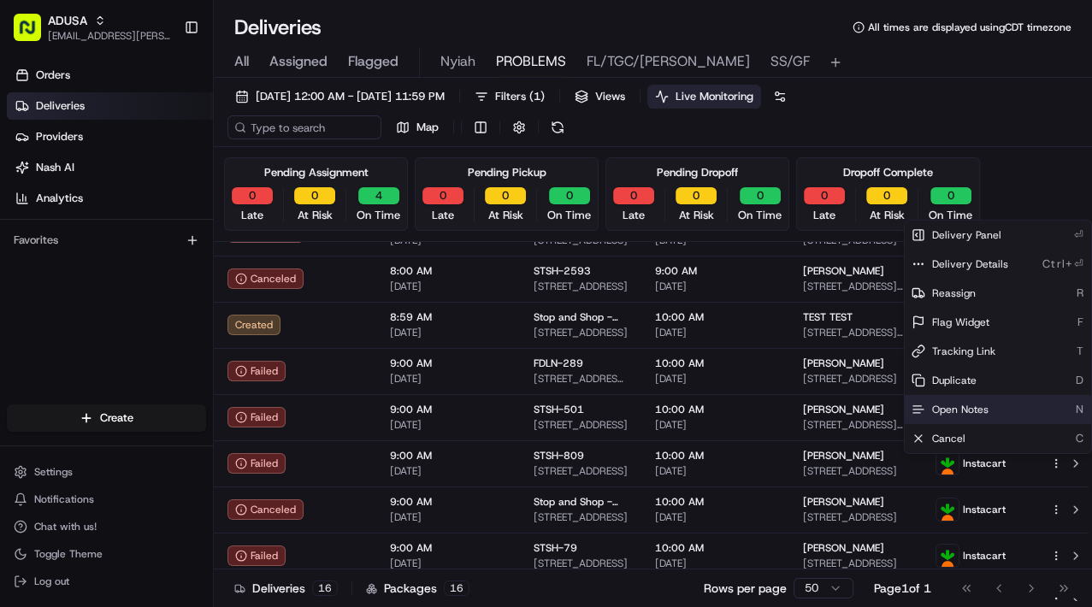
click at [958, 409] on span "Open Notes" at bounding box center [960, 410] width 56 height 14
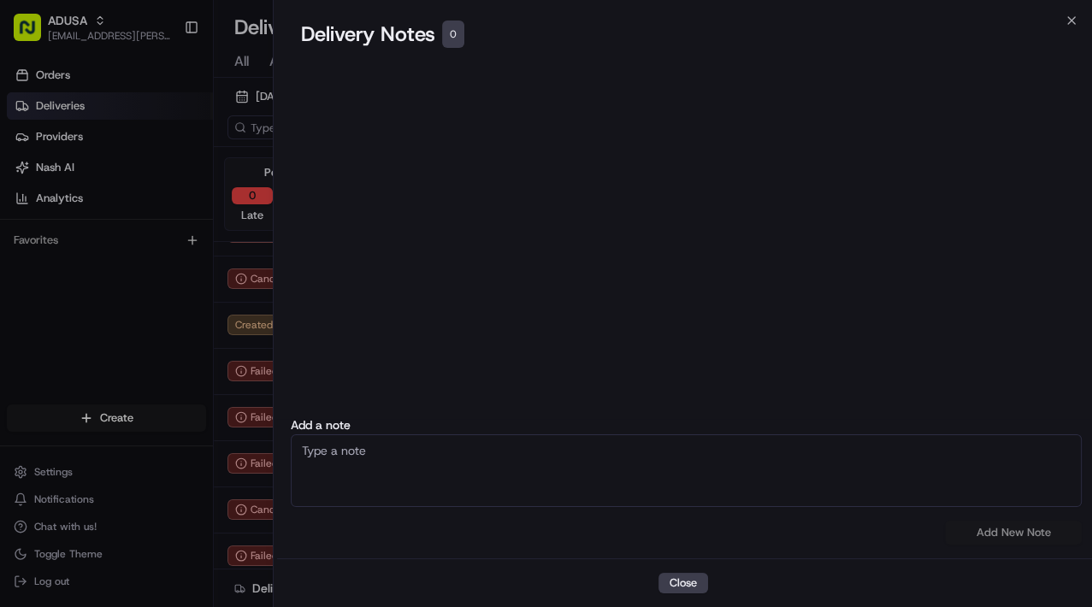
click at [413, 453] on textarea at bounding box center [686, 470] width 791 height 73
type textarea "NAH"
click at [1011, 473] on button "Add New Note" at bounding box center [1013, 533] width 137 height 24
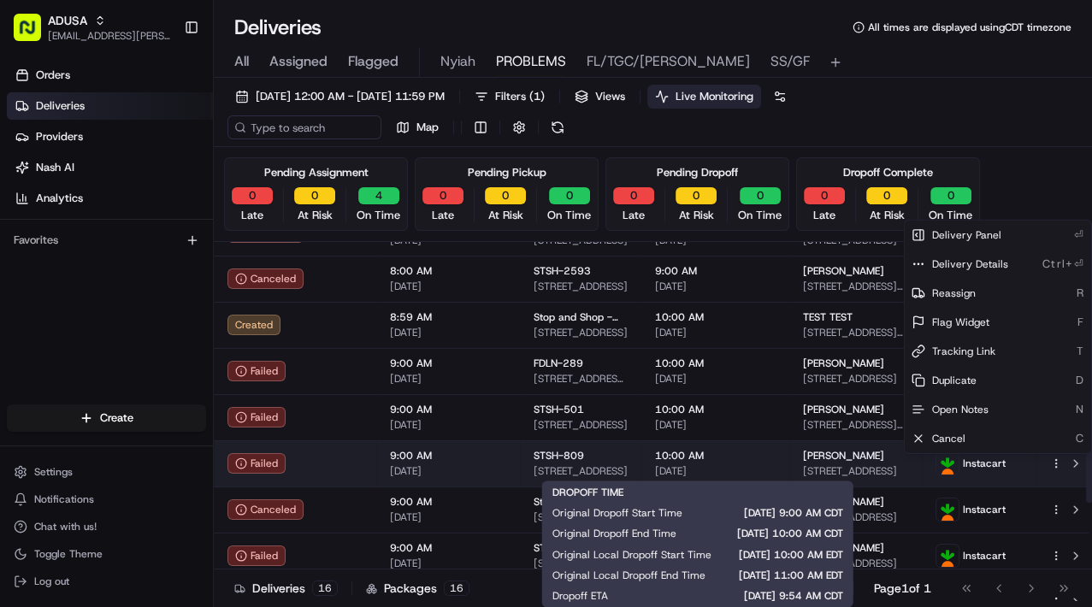
click at [746, 468] on span "[DATE]" at bounding box center [715, 471] width 121 height 14
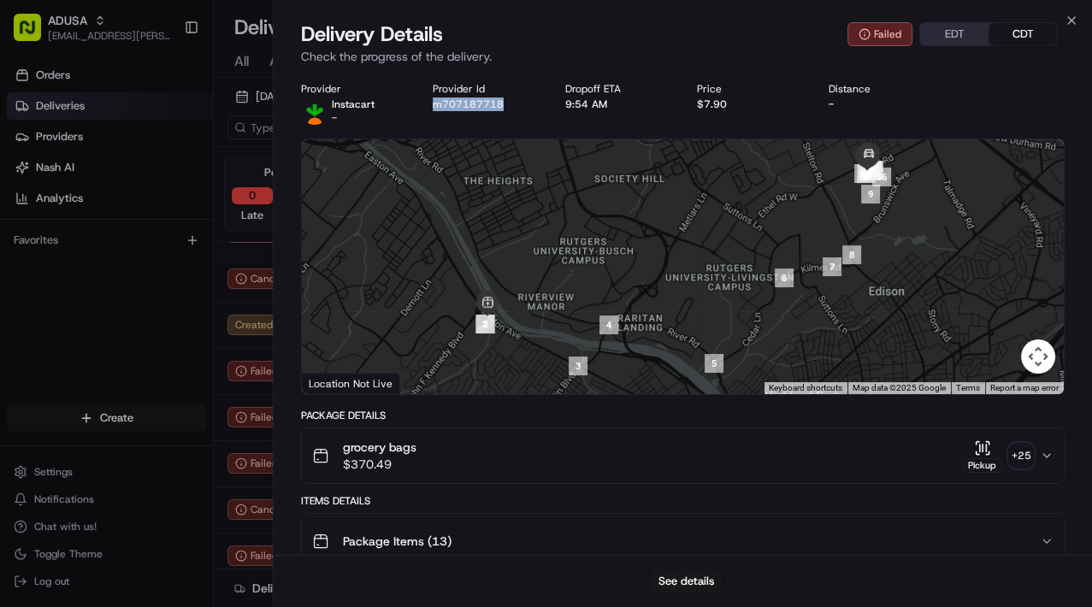
drag, startPoint x: 513, startPoint y: 112, endPoint x: 419, endPoint y: 112, distance: 94.0
click at [419, 112] on div "Provider Instacart - Provider Id m707187718 Dropoff ETA 9:54 AM Price $7.90 Dis…" at bounding box center [682, 103] width 763 height 43
copy button "m707187718"
click at [1072, 16] on icon "button" at bounding box center [1071, 21] width 14 height 14
